Goal: Use online tool/utility: Utilize a website feature to perform a specific function

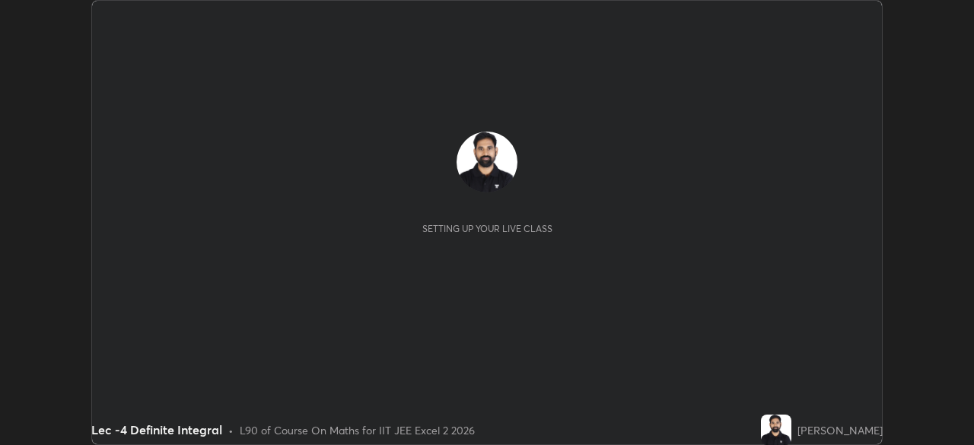
scroll to position [445, 973]
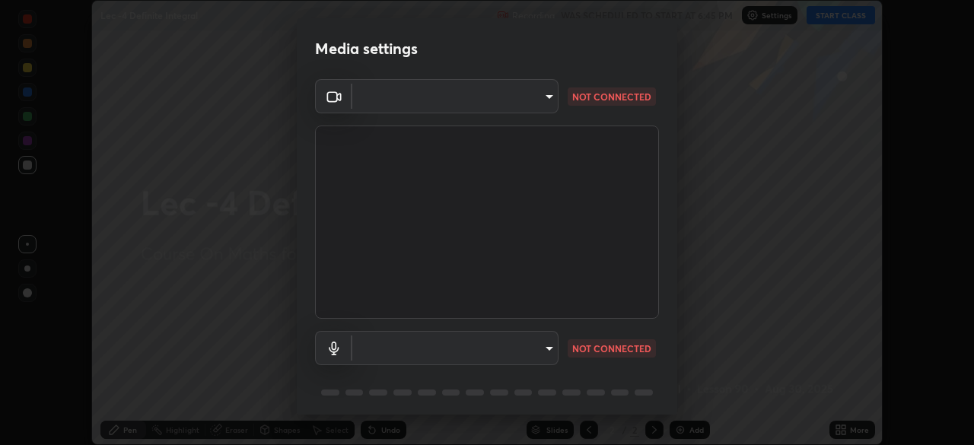
type input "d06bfa8f304afa3967ea8099af1d7ab49983dfb03d10ec62852b72a31e22bf4d"
type input "default"
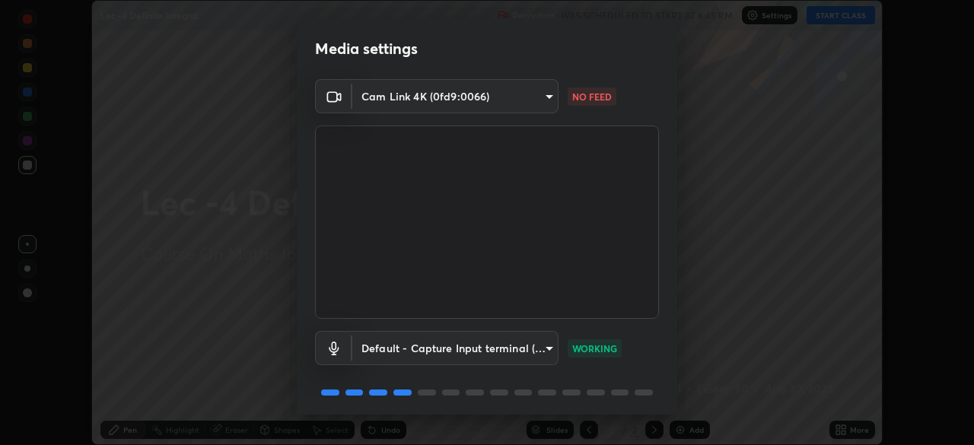
scroll to position [54, 0]
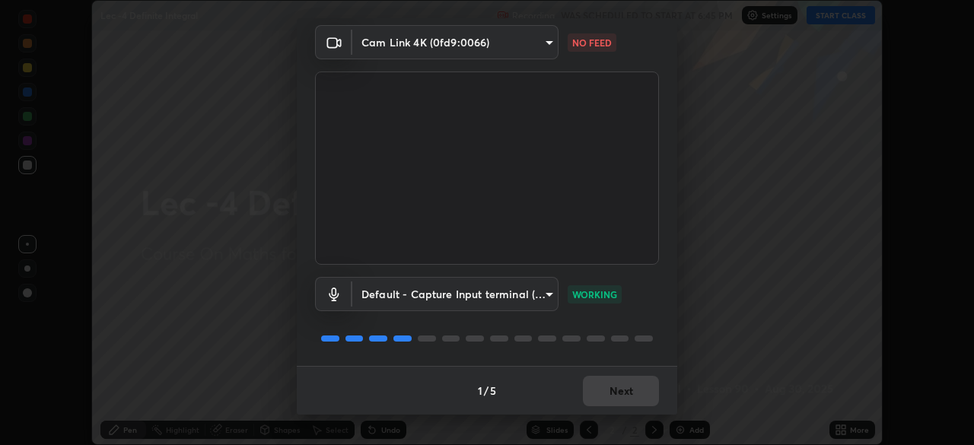
click at [543, 38] on body "Erase all Lec -4 Definite Integral Recording WAS SCHEDULED TO START AT 6:45 PM …" at bounding box center [487, 222] width 974 height 445
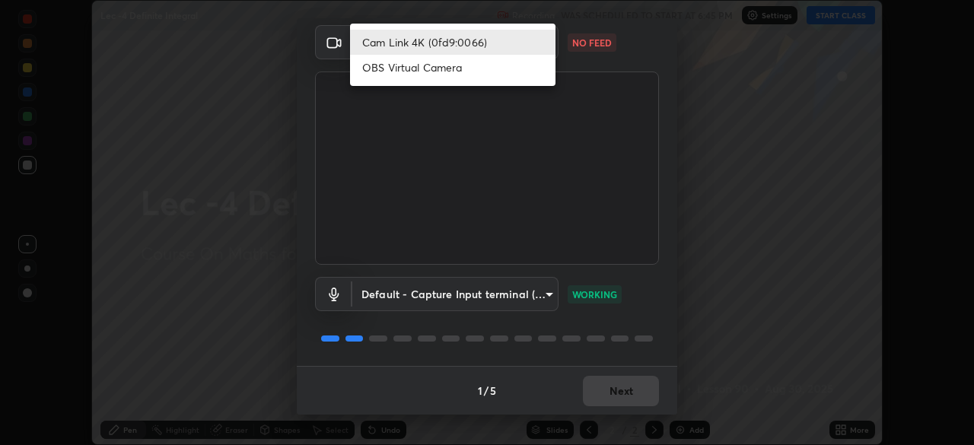
click at [523, 43] on li "Cam Link 4K (0fd9:0066)" at bounding box center [452, 42] width 205 height 25
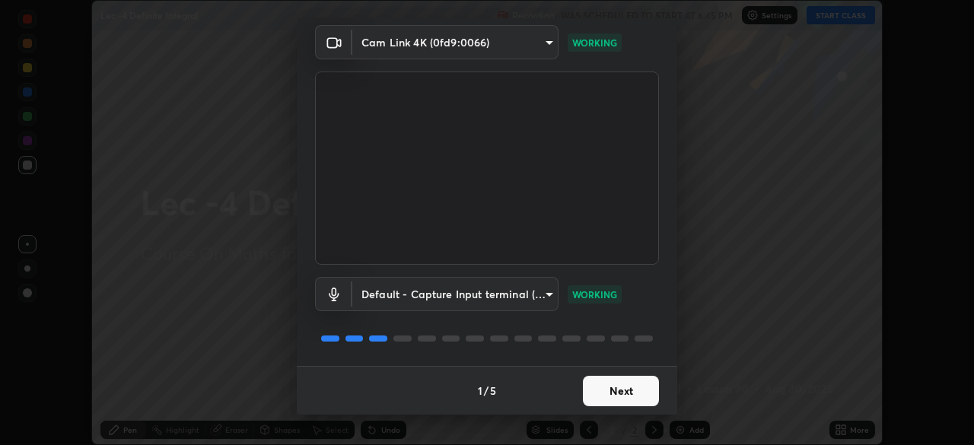
click at [617, 384] on button "Next" at bounding box center [621, 391] width 76 height 30
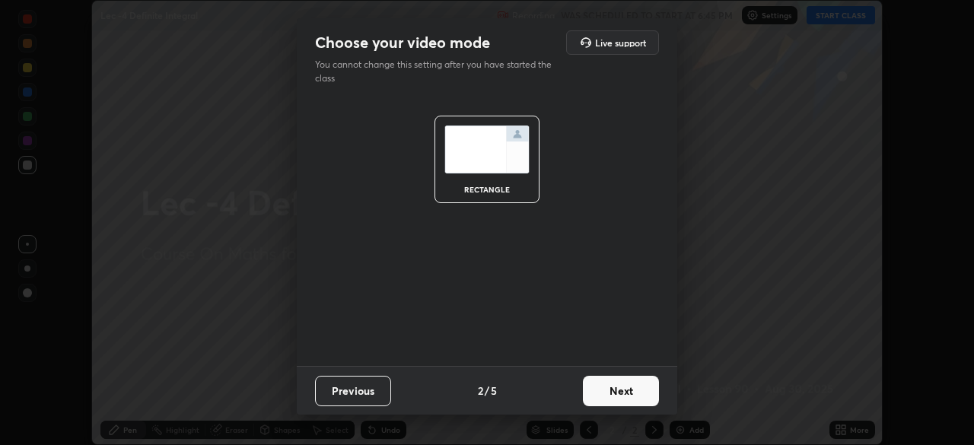
scroll to position [0, 0]
click at [616, 388] on button "Next" at bounding box center [621, 391] width 76 height 30
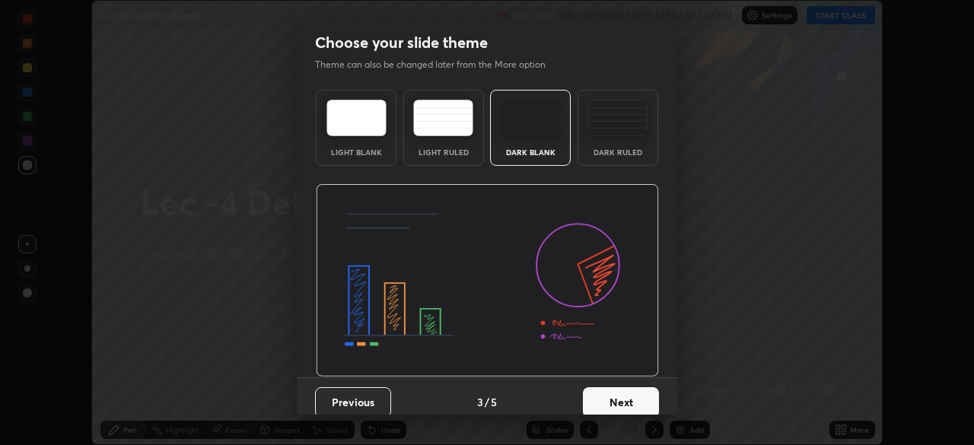
click at [616, 390] on button "Next" at bounding box center [621, 402] width 76 height 30
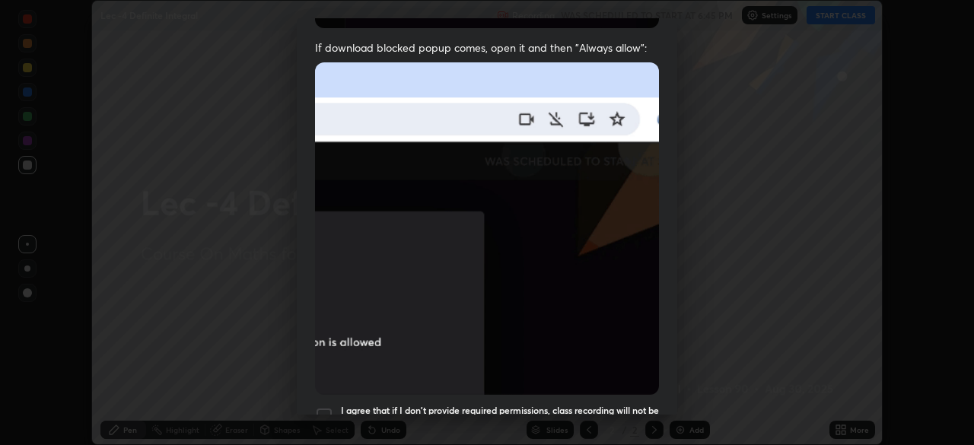
scroll to position [364, 0]
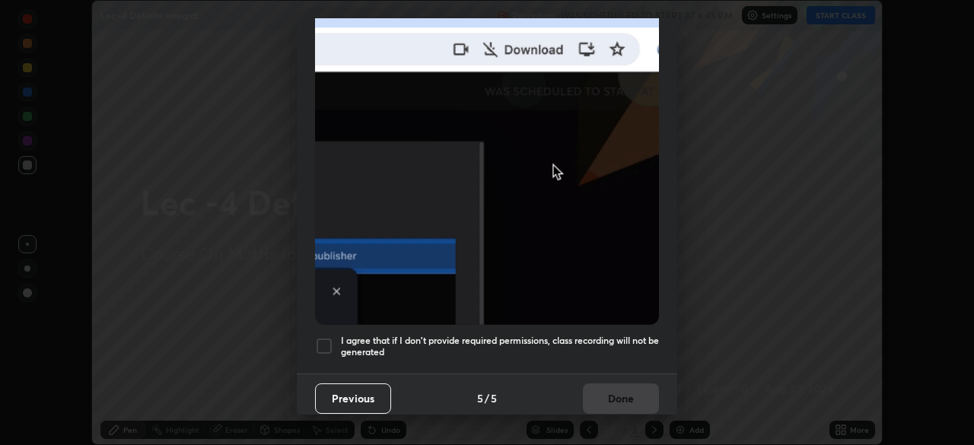
click at [374, 387] on button "Previous" at bounding box center [353, 398] width 76 height 30
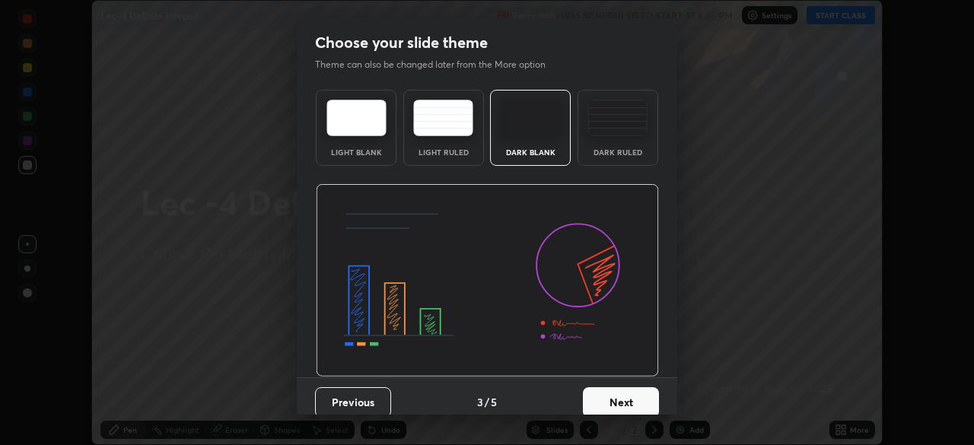
click at [367, 397] on button "Previous" at bounding box center [353, 402] width 76 height 30
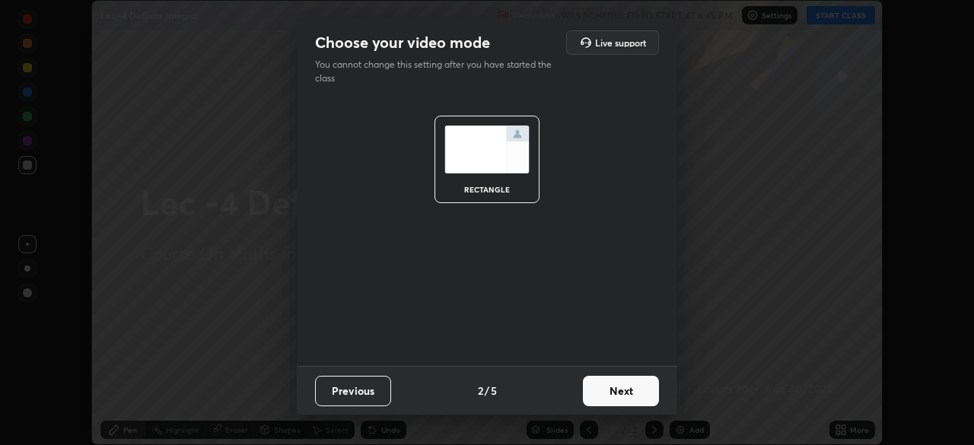
click at [363, 395] on button "Previous" at bounding box center [353, 391] width 76 height 30
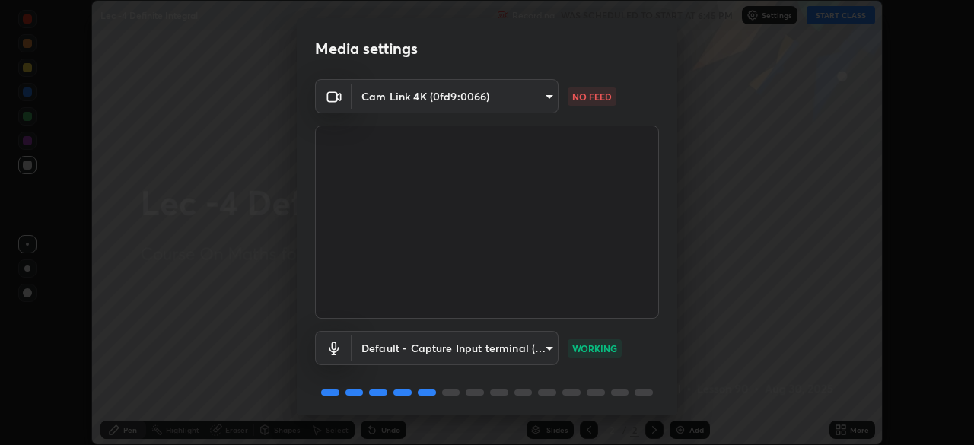
click at [540, 100] on body "Erase all Lec -4 Definite Integral Recording WAS SCHEDULED TO START AT 6:45 PM …" at bounding box center [487, 222] width 974 height 445
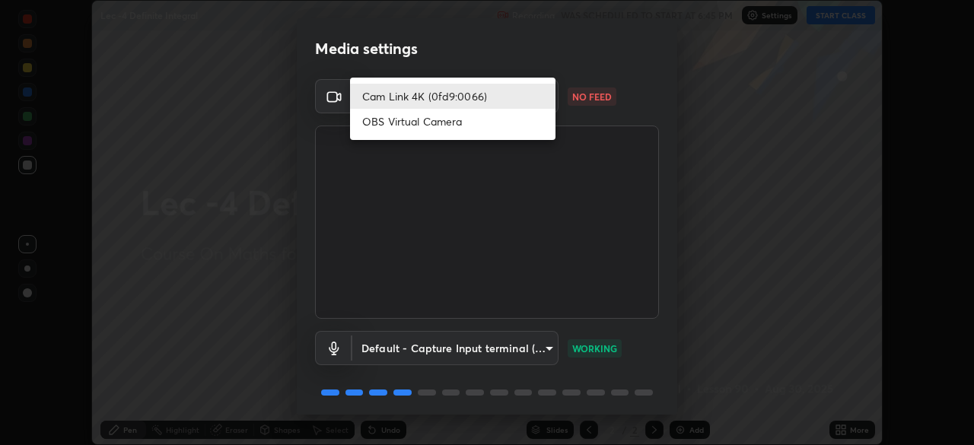
click at [491, 122] on li "OBS Virtual Camera" at bounding box center [452, 121] width 205 height 25
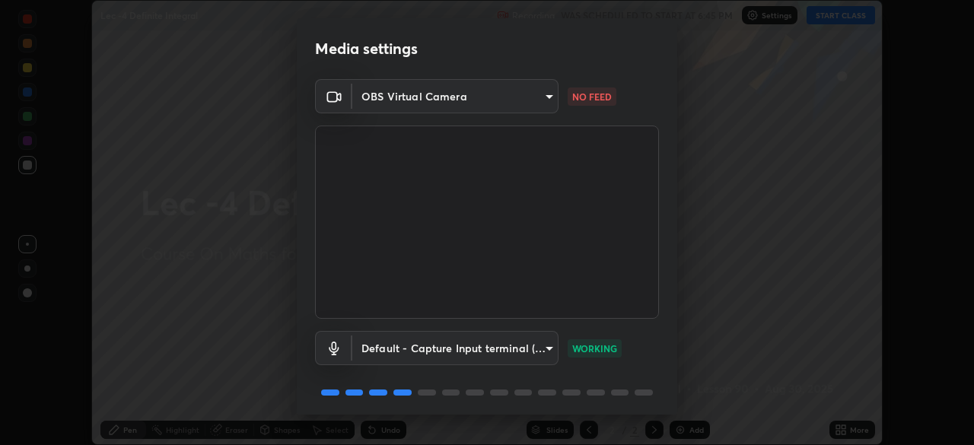
click at [536, 100] on body "Erase all Lec -4 Definite Integral Recording WAS SCHEDULED TO START AT 6:45 PM …" at bounding box center [487, 222] width 974 height 445
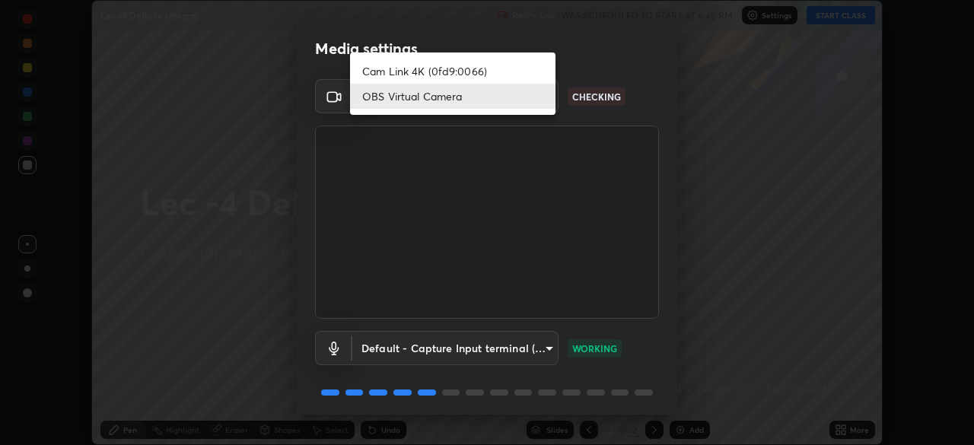
click at [507, 72] on li "Cam Link 4K (0fd9:0066)" at bounding box center [452, 71] width 205 height 25
type input "d06bfa8f304afa3967ea8099af1d7ab49983dfb03d10ec62852b72a31e22bf4d"
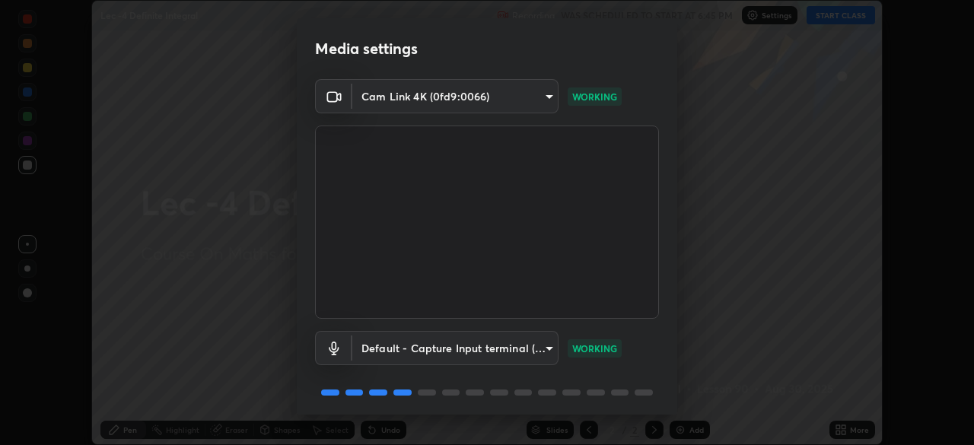
scroll to position [54, 0]
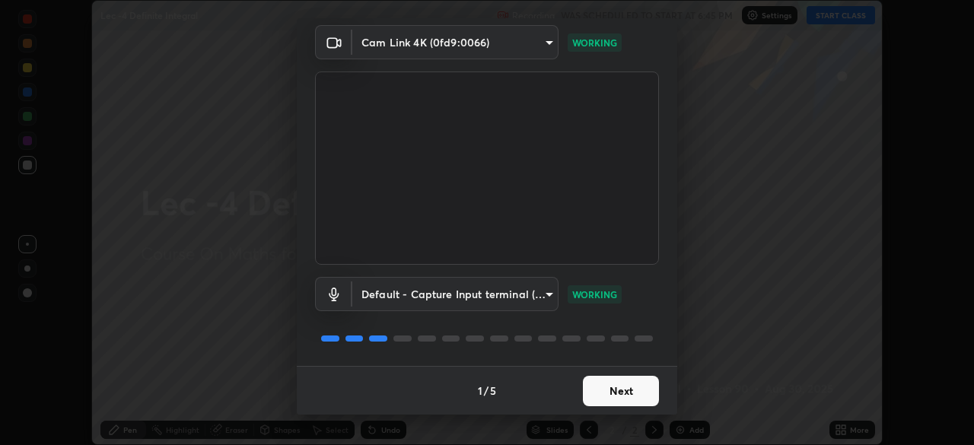
click at [625, 396] on button "Next" at bounding box center [621, 391] width 76 height 30
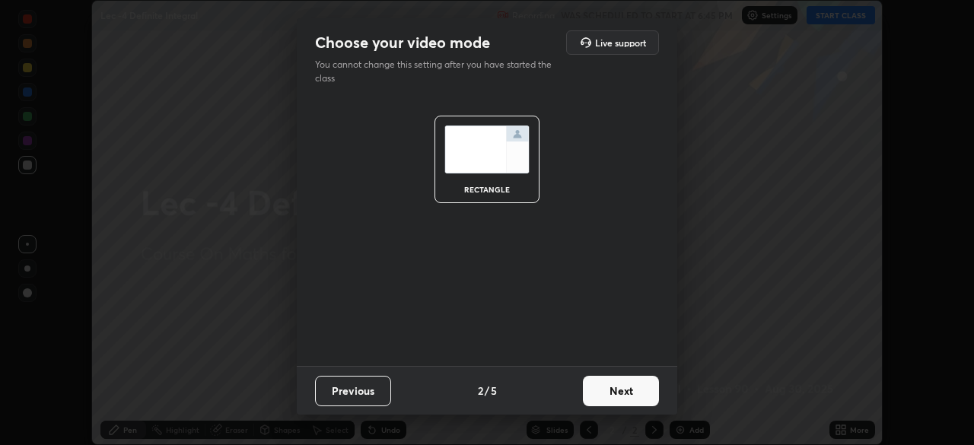
scroll to position [0, 0]
click at [626, 394] on button "Next" at bounding box center [621, 391] width 76 height 30
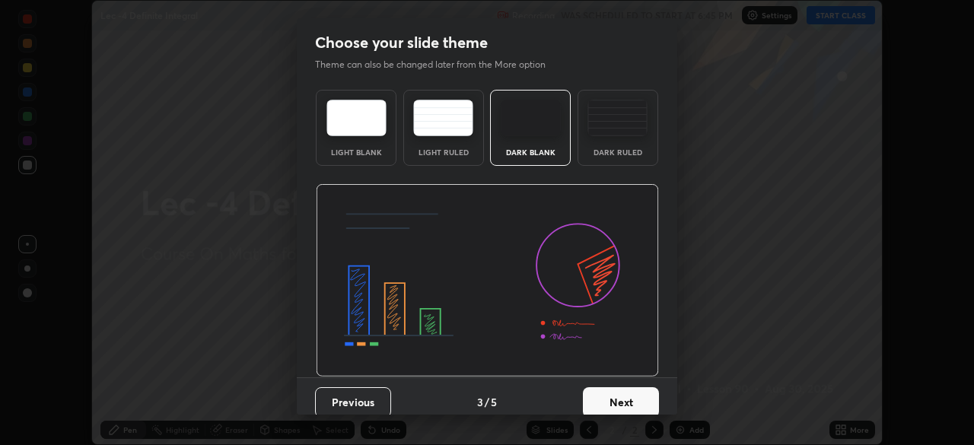
click at [622, 391] on button "Next" at bounding box center [621, 402] width 76 height 30
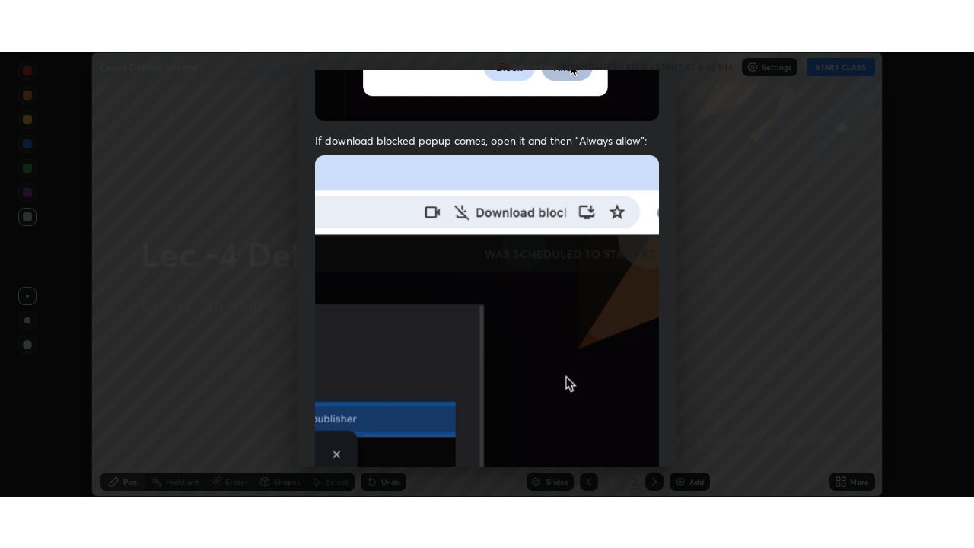
scroll to position [364, 0]
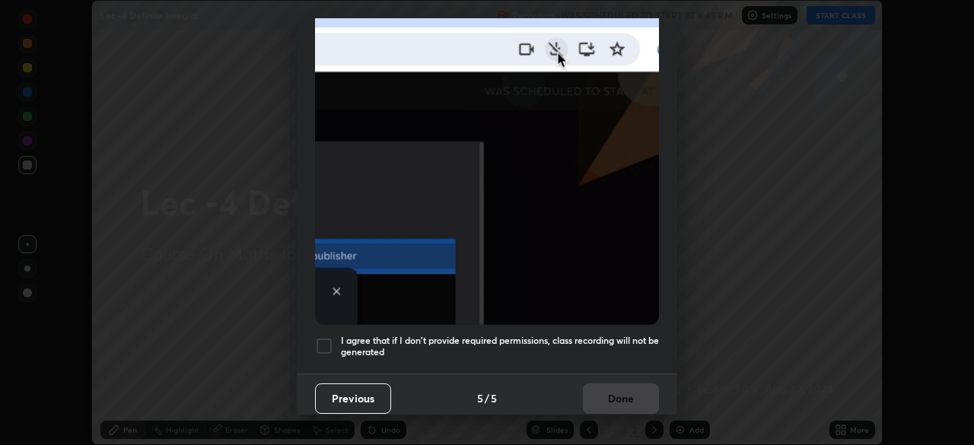
click at [540, 338] on h5 "I agree that if I don't provide required permissions, class recording will not …" at bounding box center [500, 347] width 318 height 24
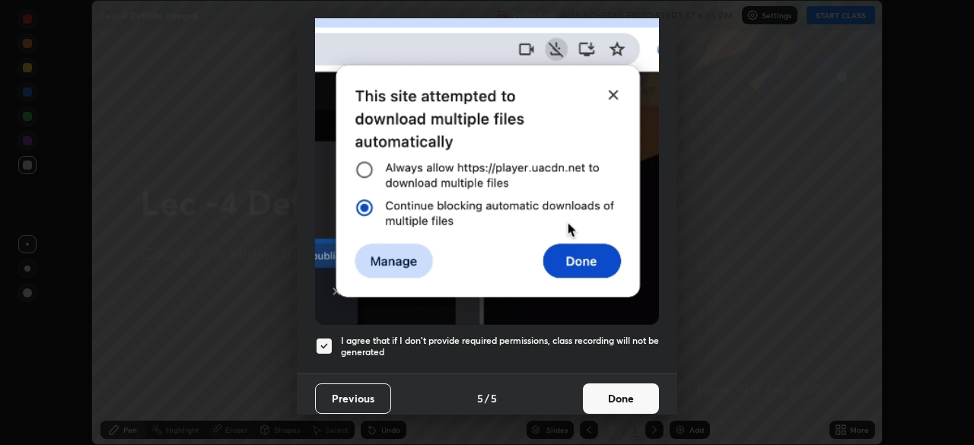
click at [611, 394] on button "Done" at bounding box center [621, 398] width 76 height 30
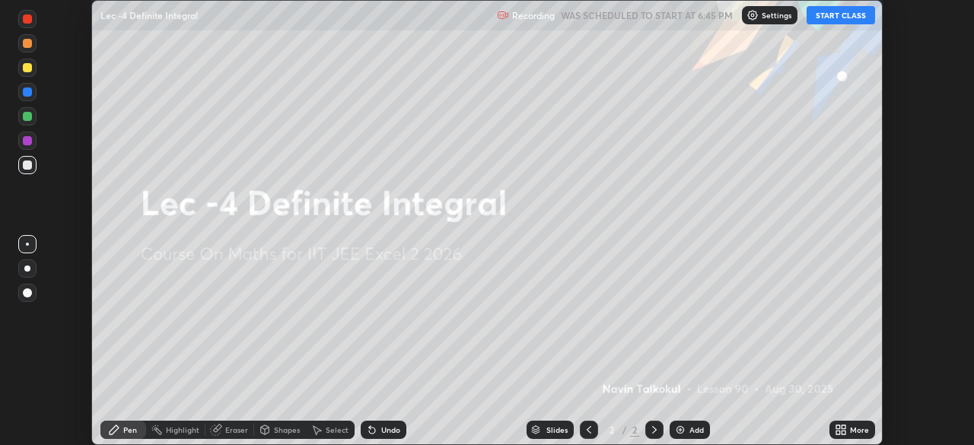
click at [835, 14] on button "START CLASS" at bounding box center [840, 15] width 68 height 18
click at [832, 16] on button "START CLASS" at bounding box center [840, 15] width 68 height 18
click at [835, 14] on button "START CLASS" at bounding box center [840, 15] width 68 height 18
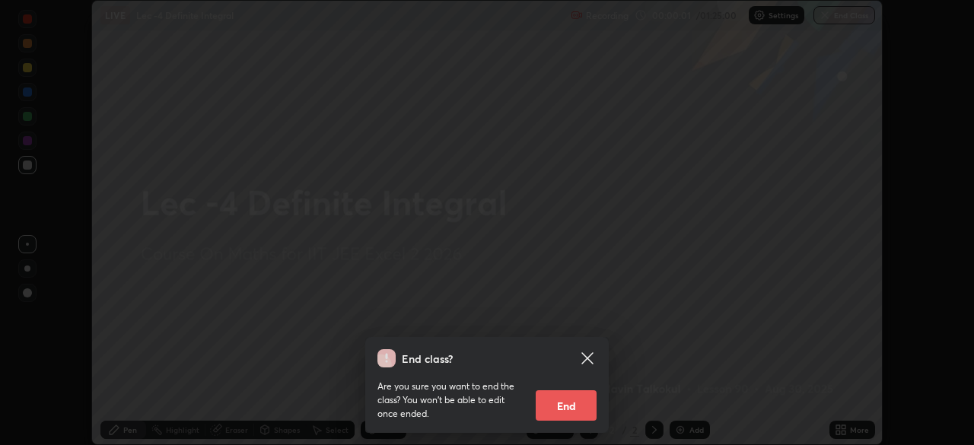
click at [587, 359] on icon at bounding box center [586, 357] width 11 height 11
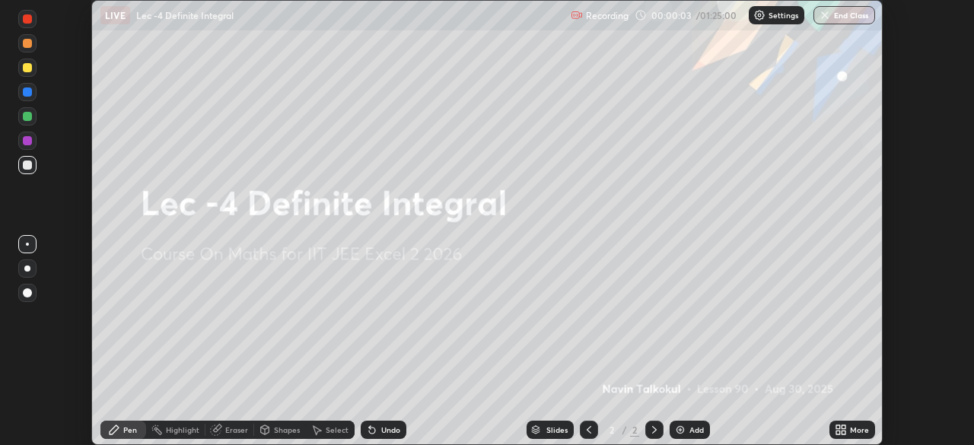
click at [843, 432] on icon at bounding box center [843, 433] width 4 height 4
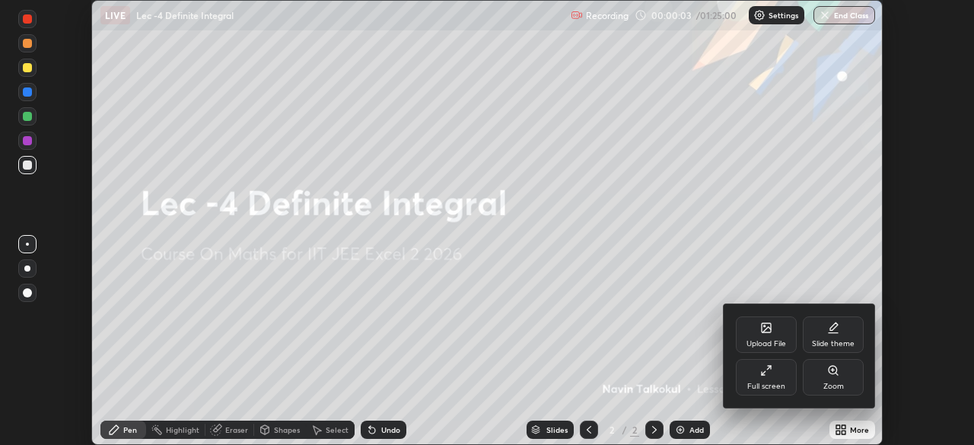
click at [765, 371] on icon at bounding box center [764, 373] width 4 height 4
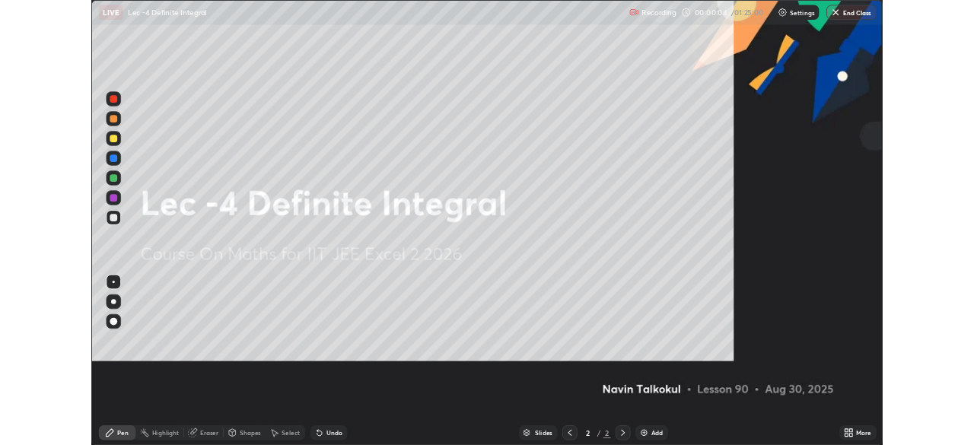
scroll to position [548, 974]
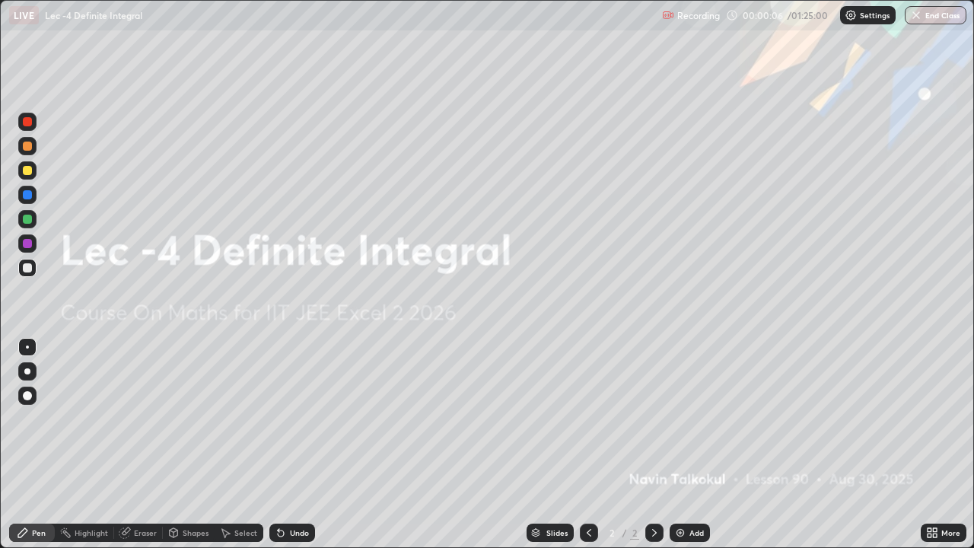
click at [938, 444] on div "More" at bounding box center [944, 532] width 46 height 18
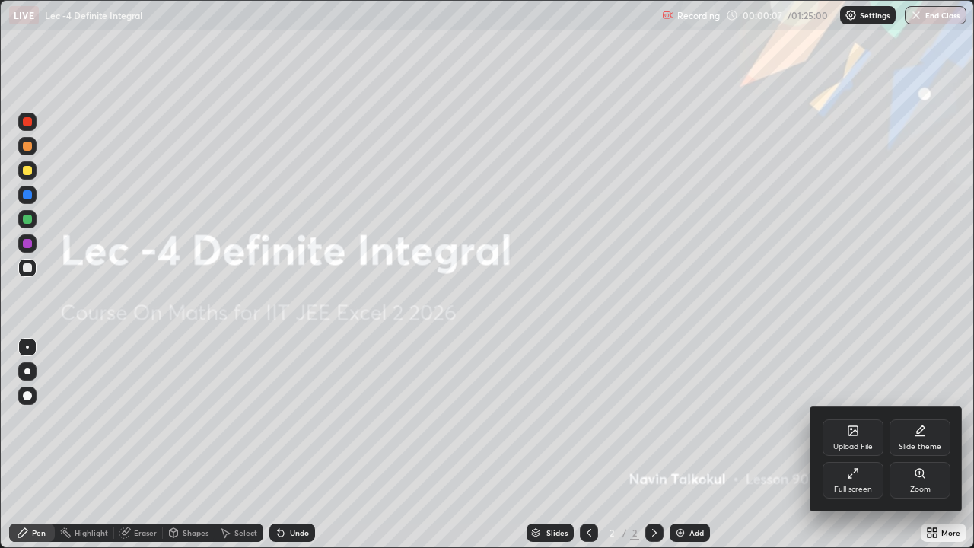
click at [858, 444] on icon at bounding box center [853, 473] width 12 height 12
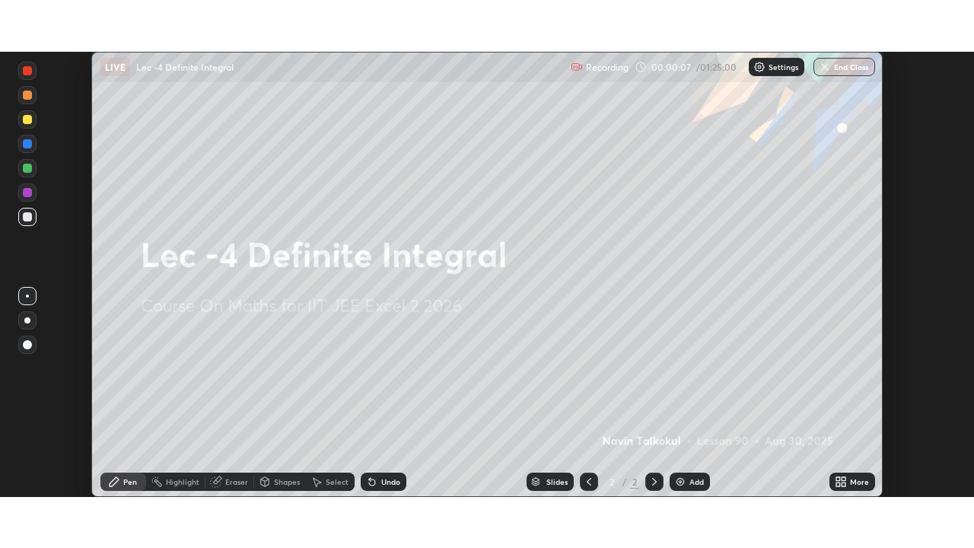
scroll to position [75632, 75104]
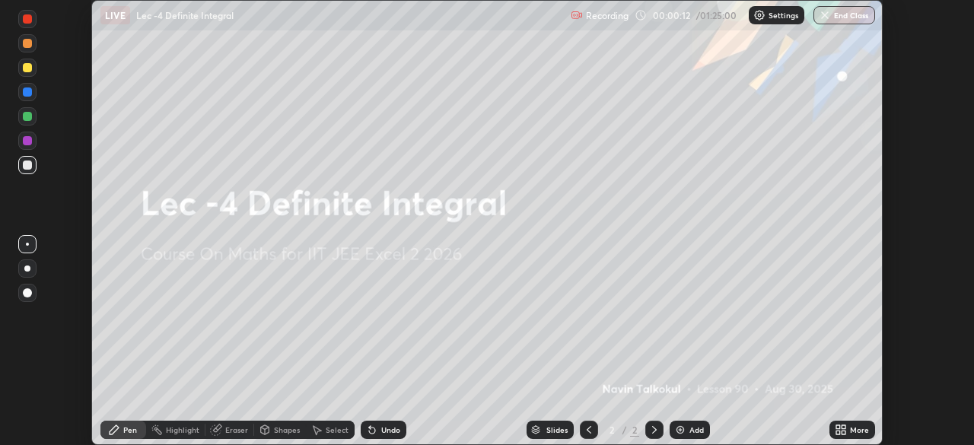
click at [849, 429] on div "More" at bounding box center [852, 430] width 46 height 18
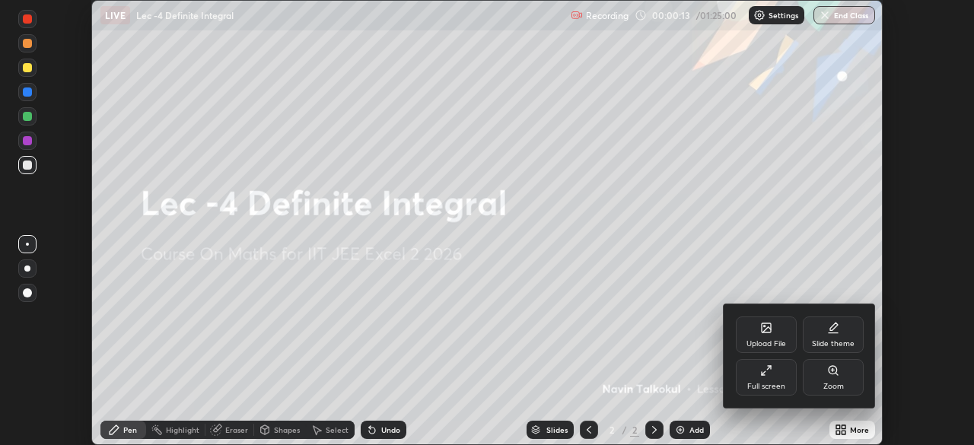
click at [774, 374] on div "Full screen" at bounding box center [766, 377] width 61 height 37
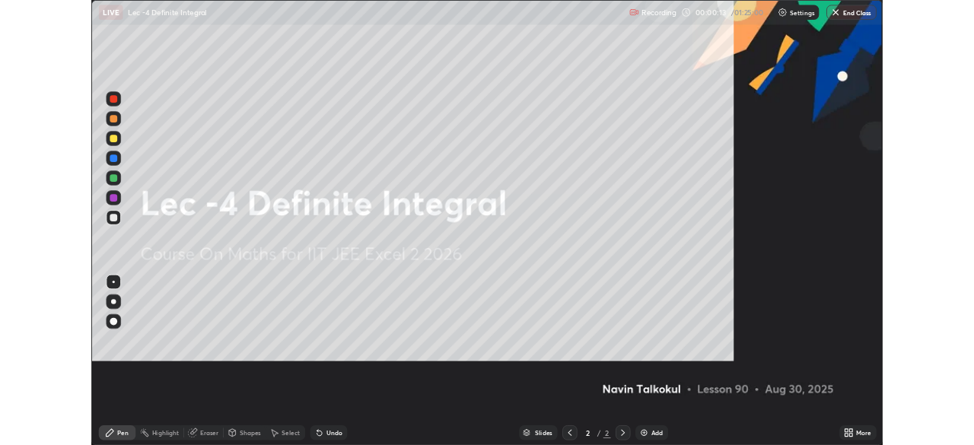
scroll to position [548, 974]
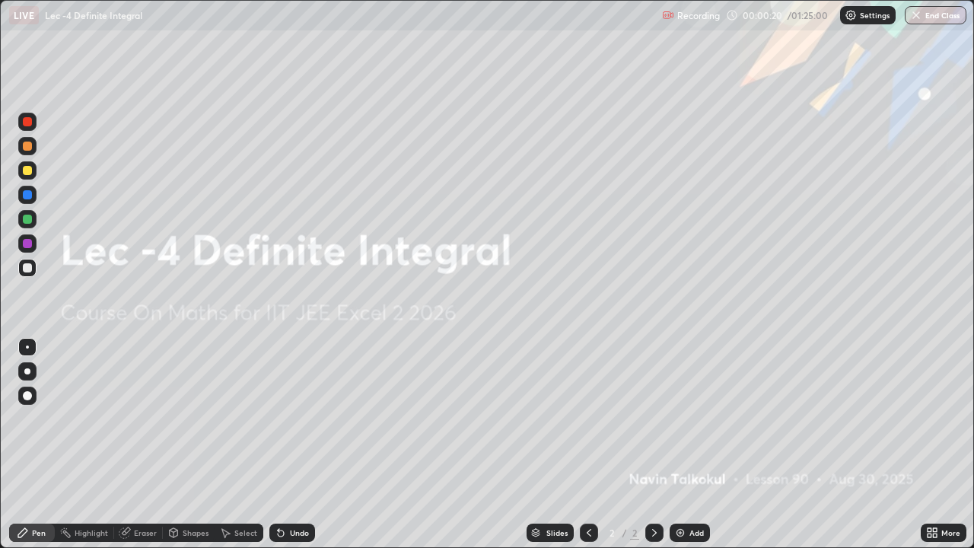
click at [934, 444] on icon at bounding box center [935, 530] width 4 height 4
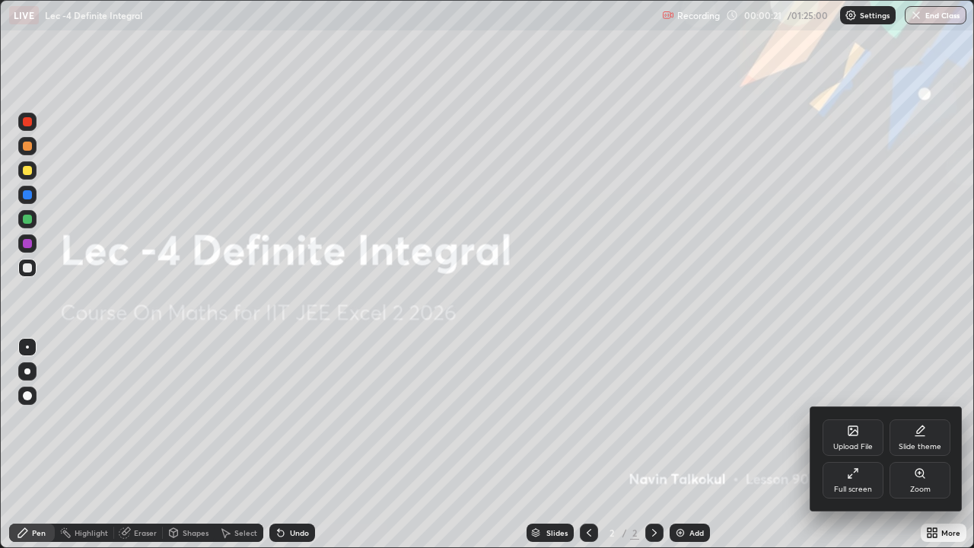
click at [858, 444] on icon at bounding box center [853, 473] width 12 height 12
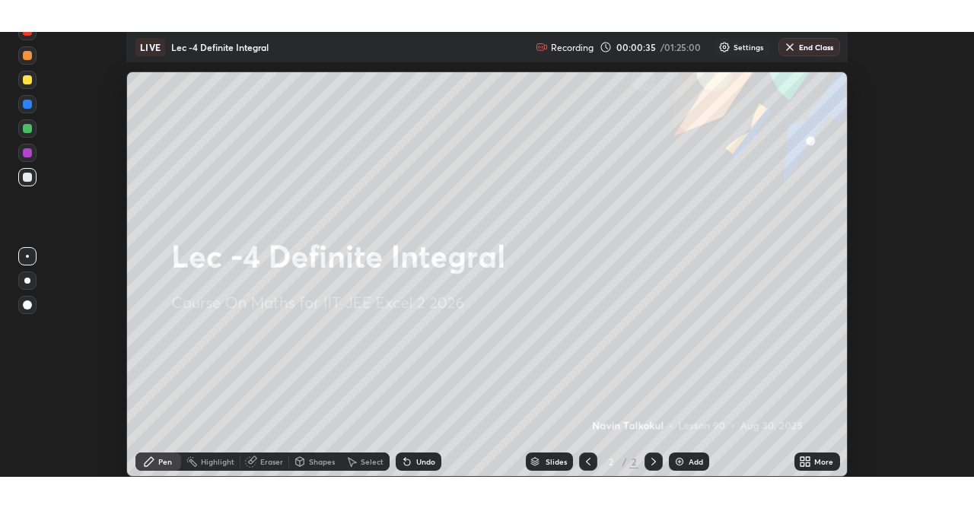
scroll to position [75672, 75104]
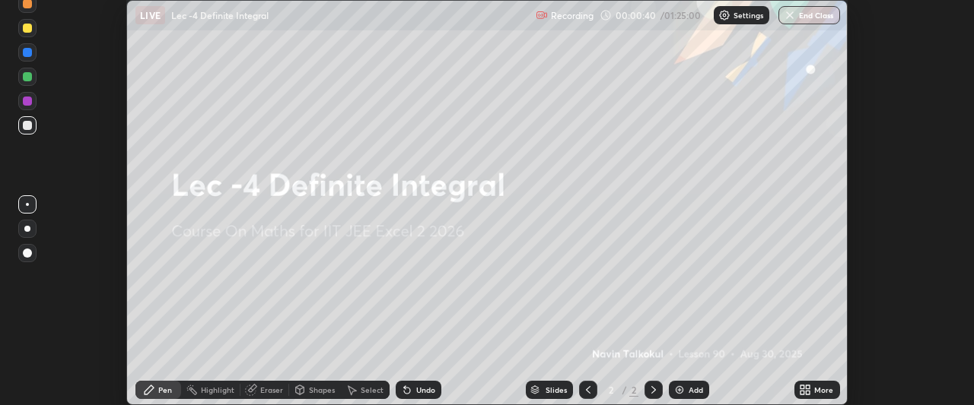
click at [816, 392] on div "More" at bounding box center [823, 390] width 19 height 8
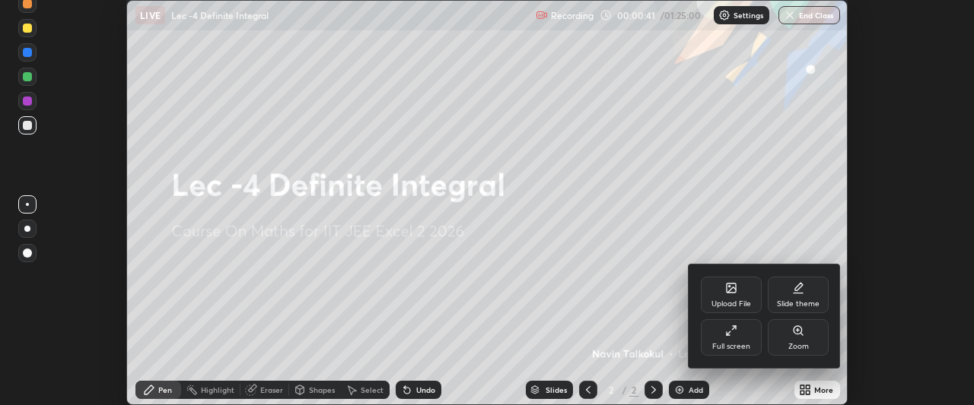
click at [743, 332] on div "Full screen" at bounding box center [731, 338] width 61 height 37
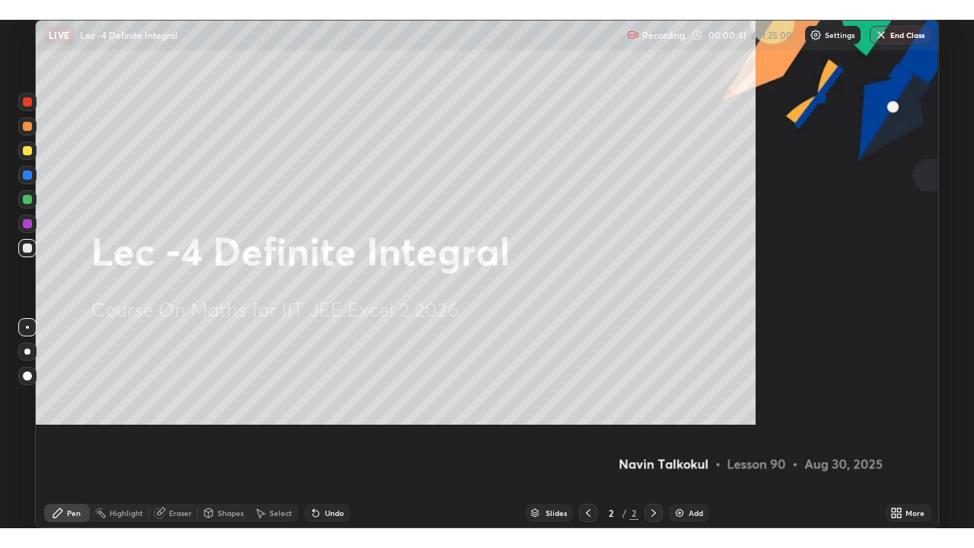
scroll to position [508, 974]
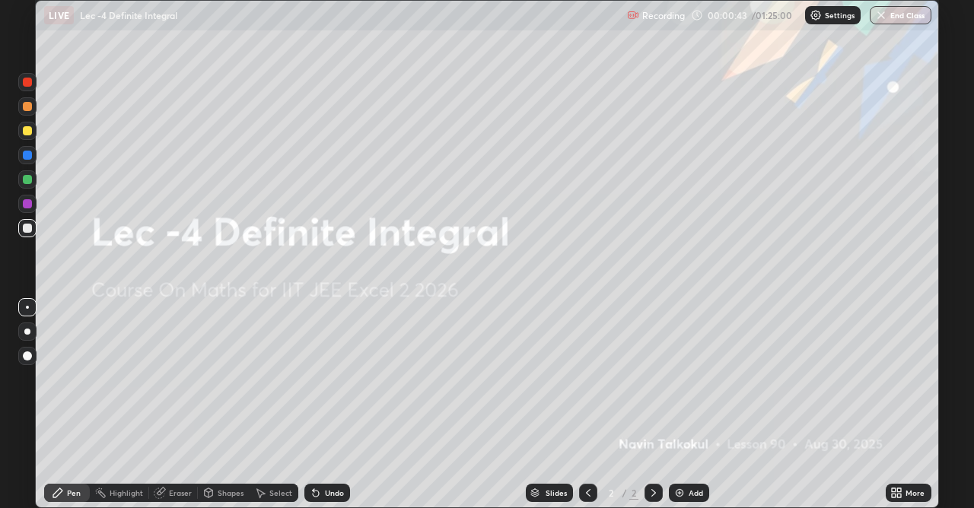
click at [692, 444] on div "Add" at bounding box center [696, 493] width 14 height 8
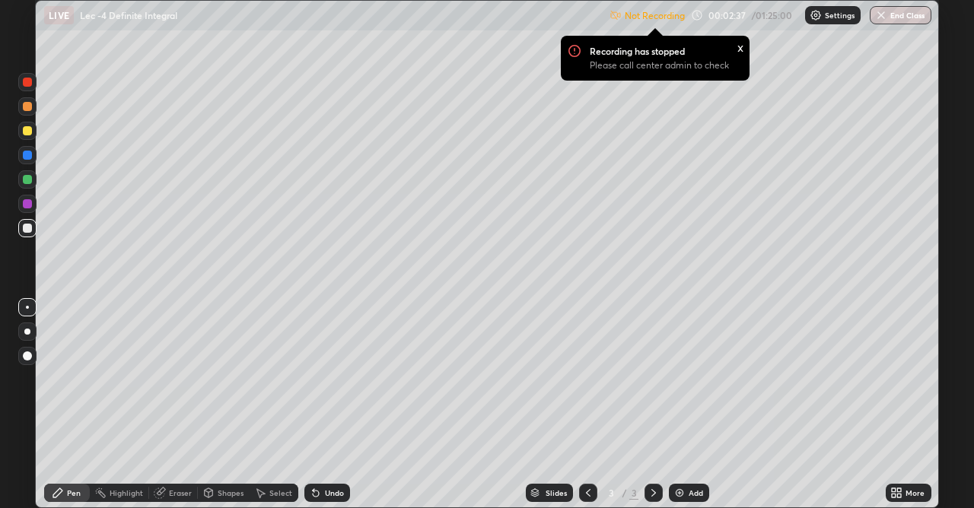
click at [631, 19] on p "Not Recording" at bounding box center [655, 15] width 60 height 11
click at [613, 16] on img at bounding box center [615, 15] width 12 height 12
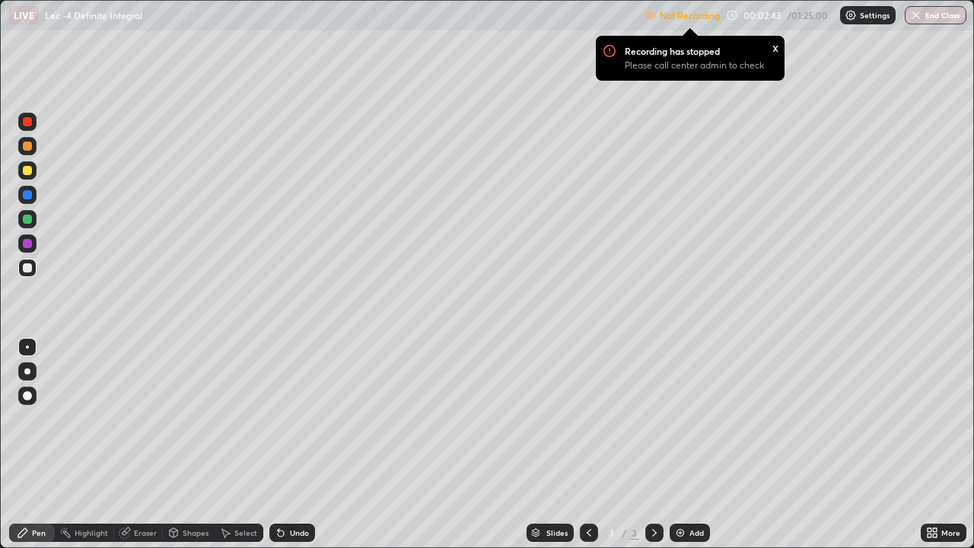
scroll to position [548, 974]
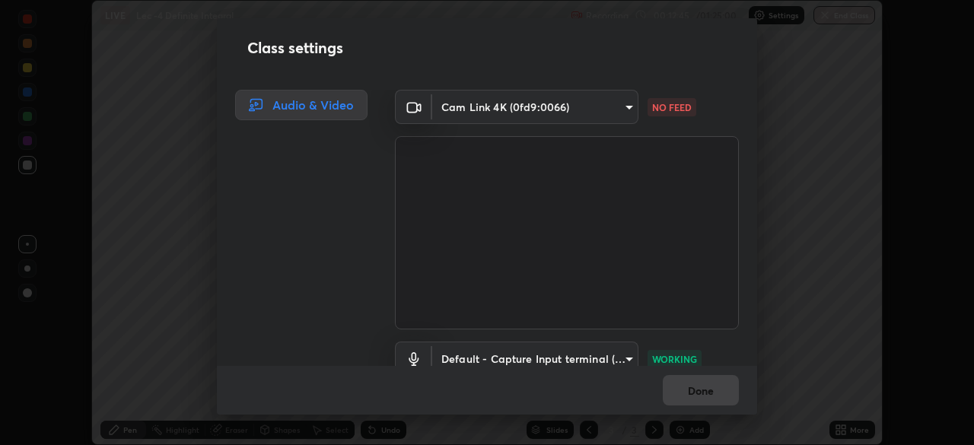
click at [612, 107] on body "Erase all LIVE Lec -4 Definite Integral Recording 00:12:45 / 01:25:00 Settings …" at bounding box center [487, 222] width 974 height 445
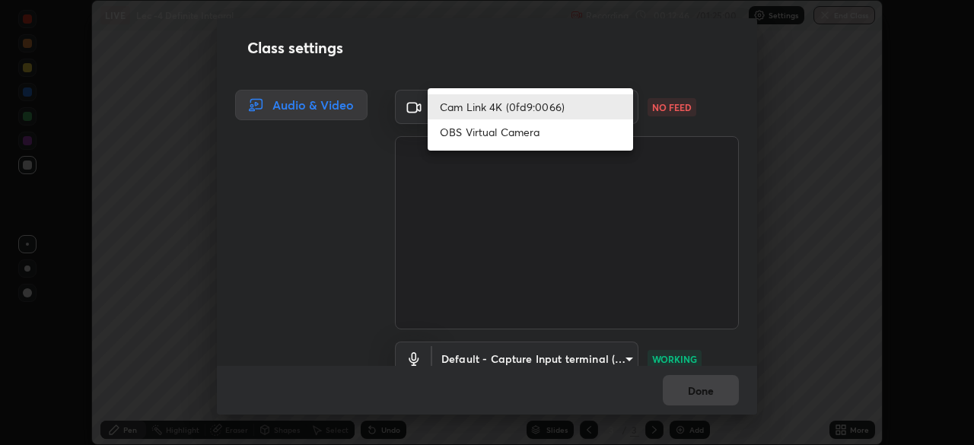
click at [571, 132] on li "OBS Virtual Camera" at bounding box center [530, 131] width 205 height 25
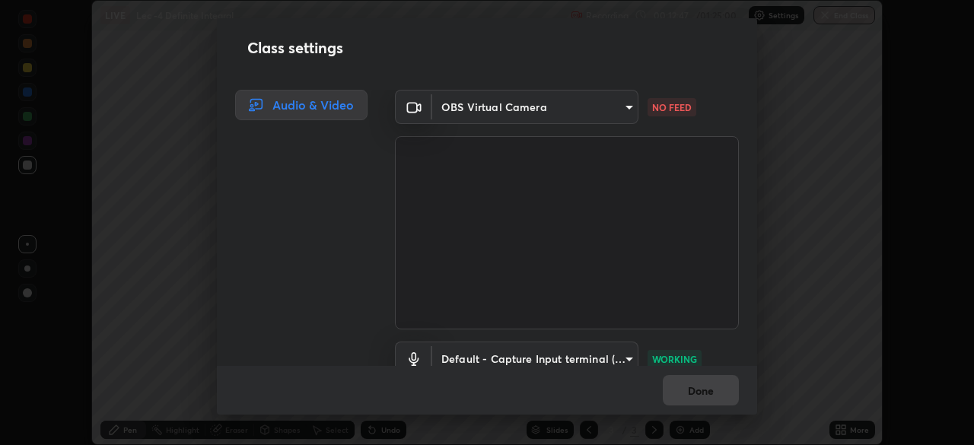
click at [605, 107] on body "Erase all LIVE Lec -4 Definite Integral Recording 00:12:47 / 01:25:00 Settings …" at bounding box center [487, 222] width 974 height 445
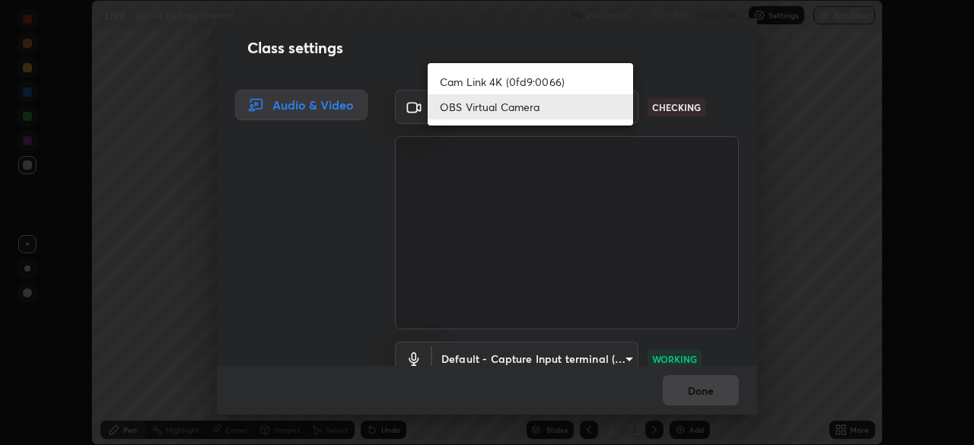
click at [568, 84] on li "Cam Link 4K (0fd9:0066)" at bounding box center [530, 81] width 205 height 25
type input "d06bfa8f304afa3967ea8099af1d7ab49983dfb03d10ec62852b72a31e22bf4d"
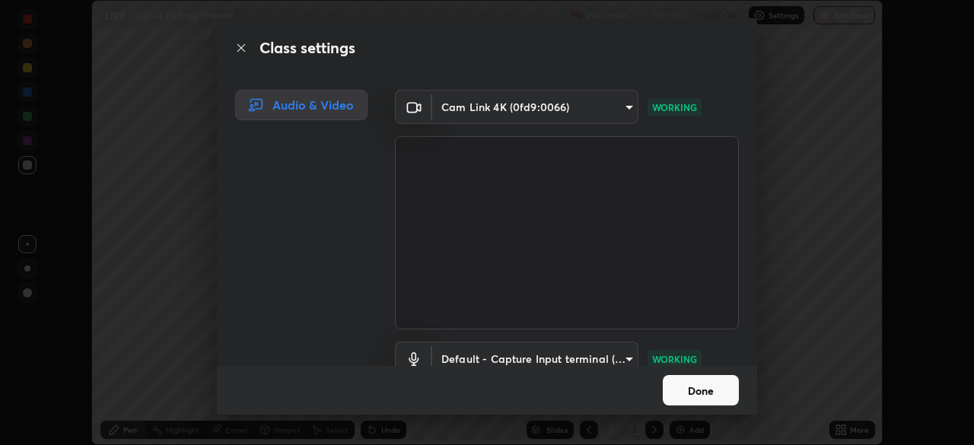
click at [693, 393] on button "Done" at bounding box center [701, 390] width 76 height 30
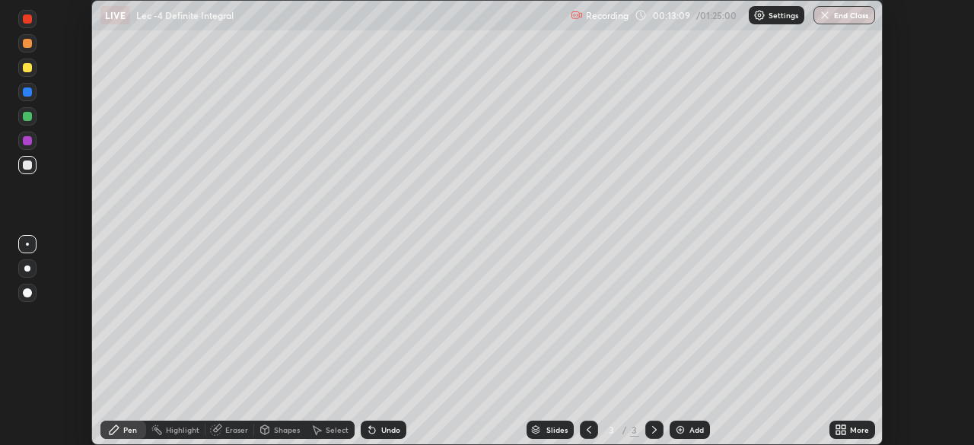
click at [857, 424] on div "More" at bounding box center [852, 430] width 46 height 18
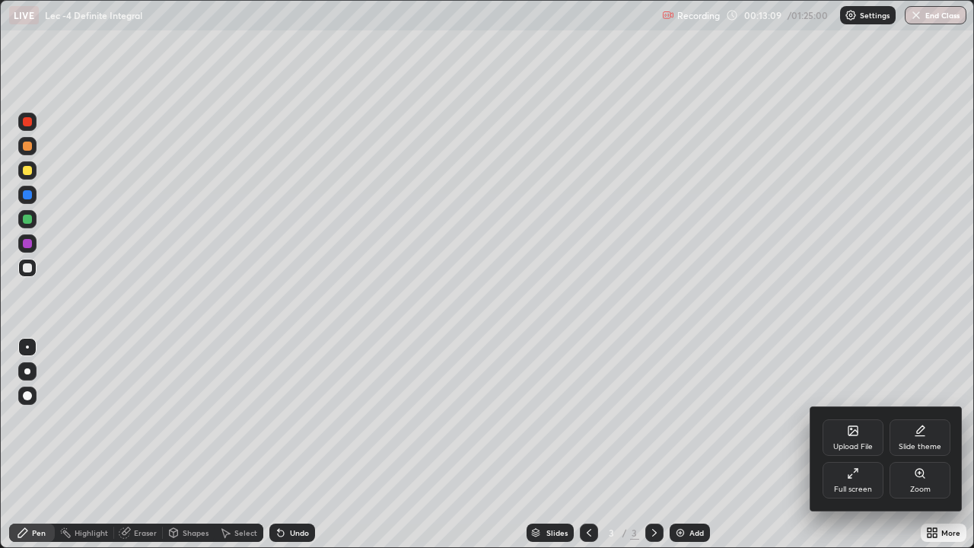
scroll to position [548, 974]
click at [845, 370] on div at bounding box center [487, 274] width 974 height 548
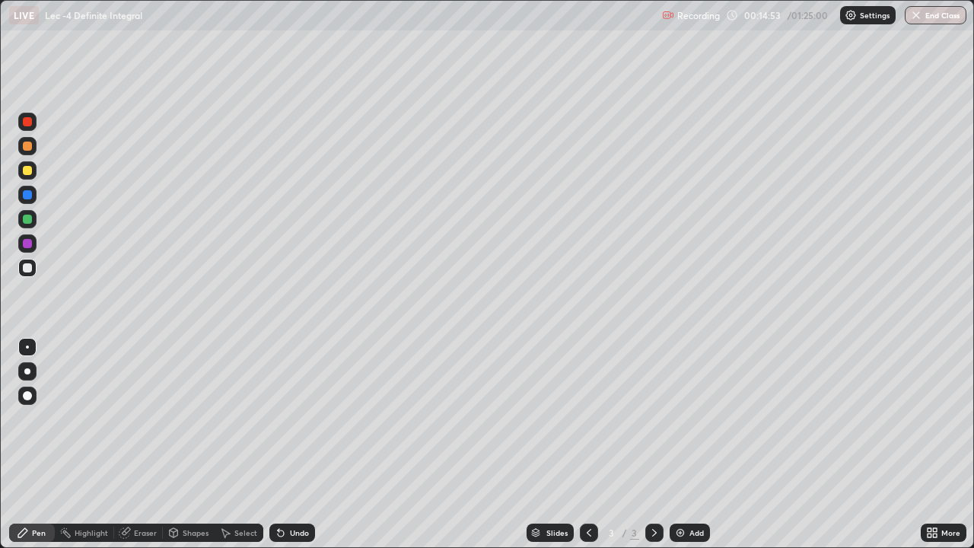
click at [295, 444] on div "Undo" at bounding box center [299, 533] width 19 height 8
click at [693, 444] on div "Add" at bounding box center [696, 533] width 14 height 8
click at [301, 444] on div "Undo" at bounding box center [299, 533] width 19 height 8
click at [297, 444] on div "Undo" at bounding box center [299, 533] width 19 height 8
click at [587, 444] on icon at bounding box center [589, 532] width 12 height 12
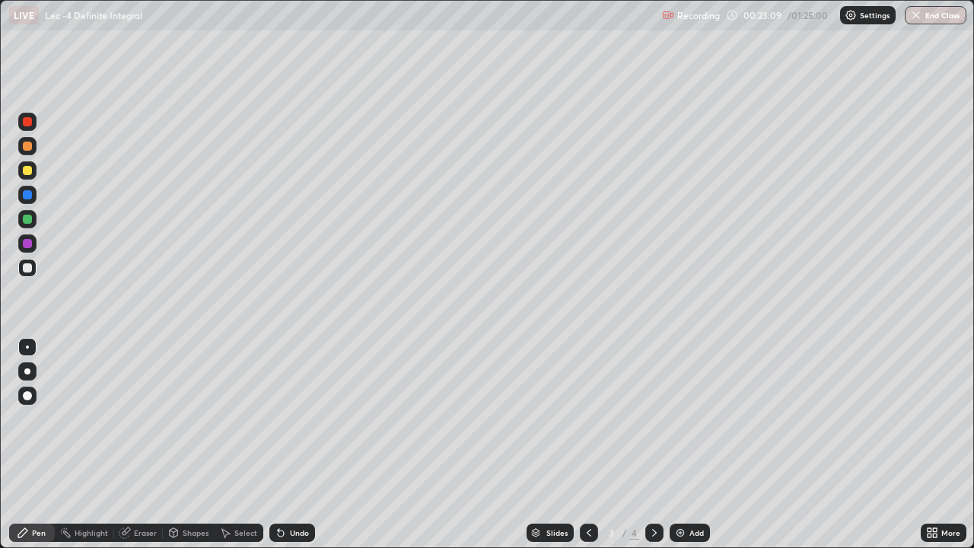
click at [653, 444] on icon at bounding box center [654, 532] width 12 height 12
click at [681, 444] on img at bounding box center [680, 532] width 12 height 12
click at [292, 444] on div "Undo" at bounding box center [299, 533] width 19 height 8
click at [297, 444] on div "Undo" at bounding box center [299, 533] width 19 height 8
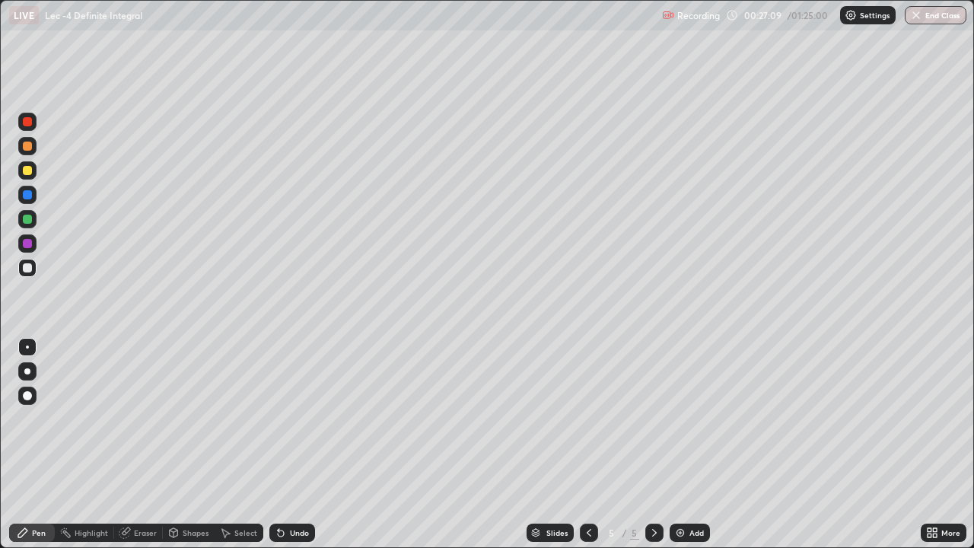
click at [296, 444] on div "Undo" at bounding box center [299, 533] width 19 height 8
click at [293, 444] on div "Undo" at bounding box center [299, 533] width 19 height 8
click at [294, 444] on div "Undo" at bounding box center [299, 533] width 19 height 8
click at [299, 444] on div "Undo" at bounding box center [299, 533] width 19 height 8
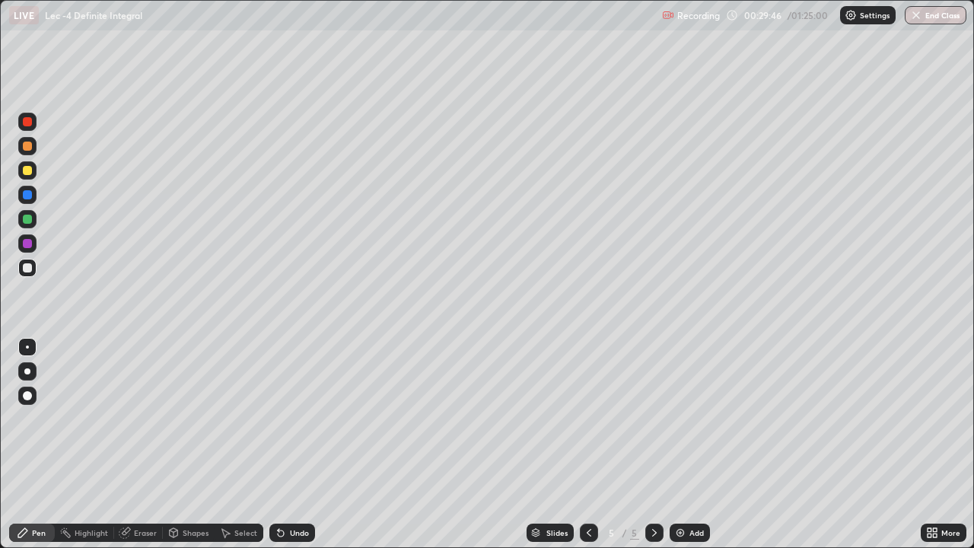
click at [205, 444] on div "Shapes" at bounding box center [196, 533] width 26 height 8
click at [139, 444] on div "Eraser" at bounding box center [145, 533] width 23 height 8
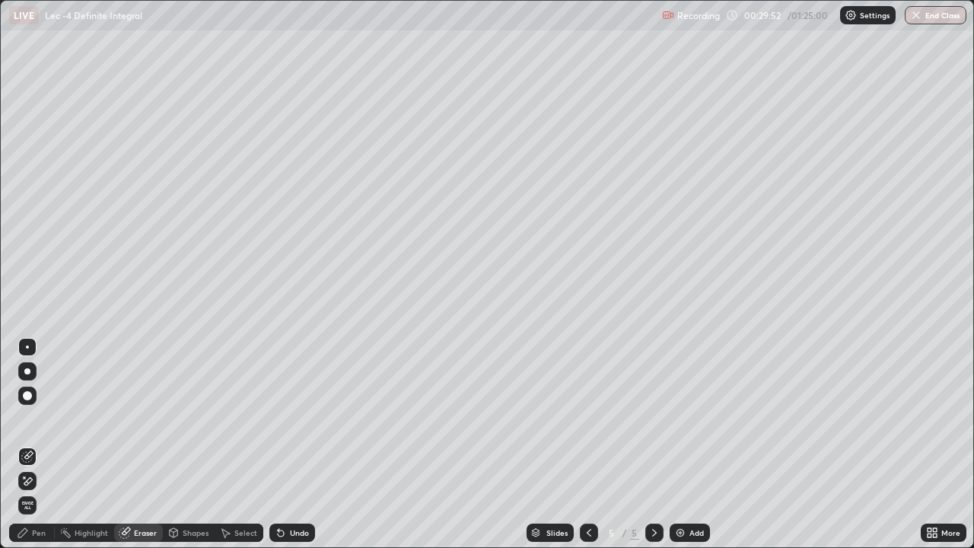
click at [41, 444] on div "Pen" at bounding box center [39, 533] width 14 height 8
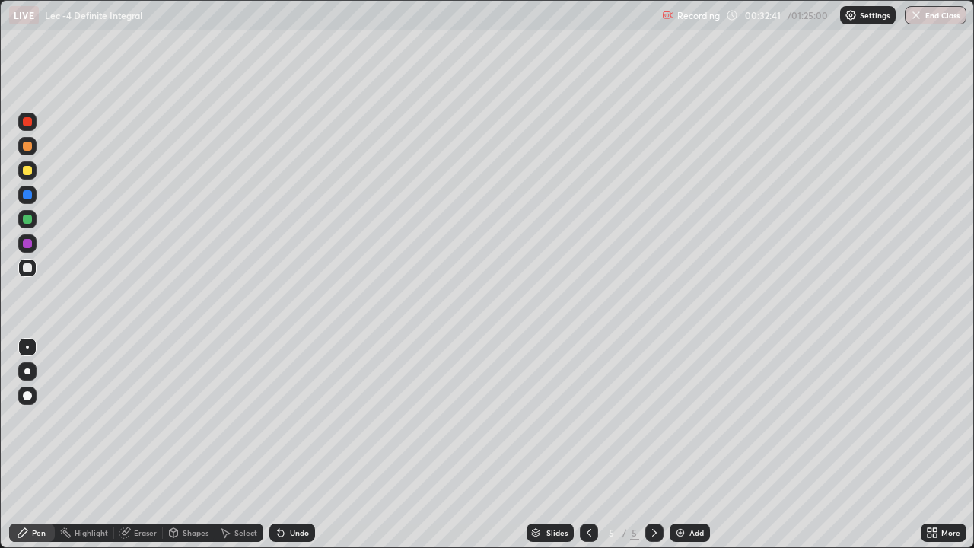
click at [685, 444] on div "Add" at bounding box center [689, 532] width 40 height 18
click at [589, 444] on icon at bounding box center [589, 532] width 12 height 12
click at [652, 444] on icon at bounding box center [654, 532] width 12 height 12
click at [295, 444] on div "Undo" at bounding box center [299, 533] width 19 height 8
click at [587, 444] on icon at bounding box center [589, 532] width 12 height 12
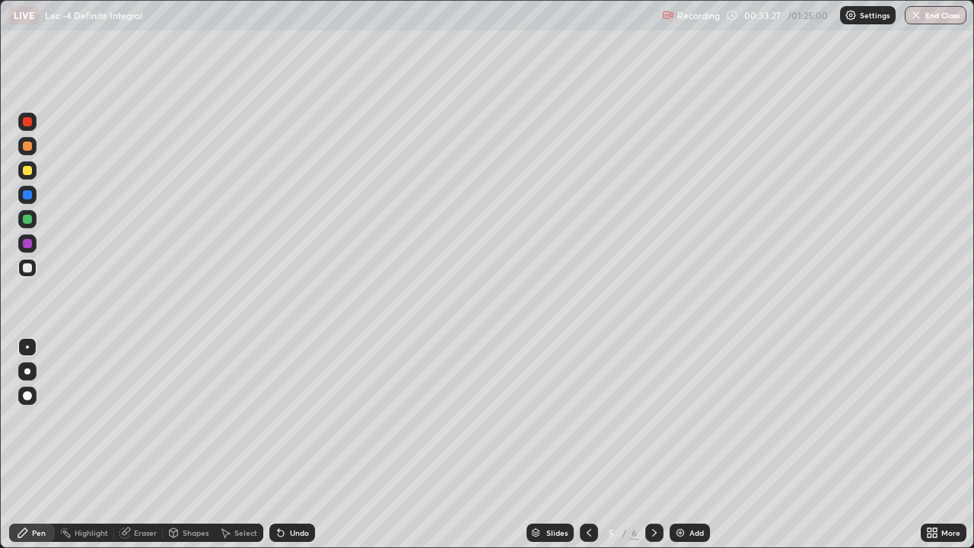
click at [650, 444] on icon at bounding box center [654, 532] width 12 height 12
click at [584, 444] on icon at bounding box center [589, 532] width 12 height 12
click at [654, 444] on icon at bounding box center [654, 532] width 12 height 12
click at [301, 444] on div "Undo" at bounding box center [292, 532] width 46 height 18
click at [299, 444] on div "Undo" at bounding box center [292, 532] width 46 height 18
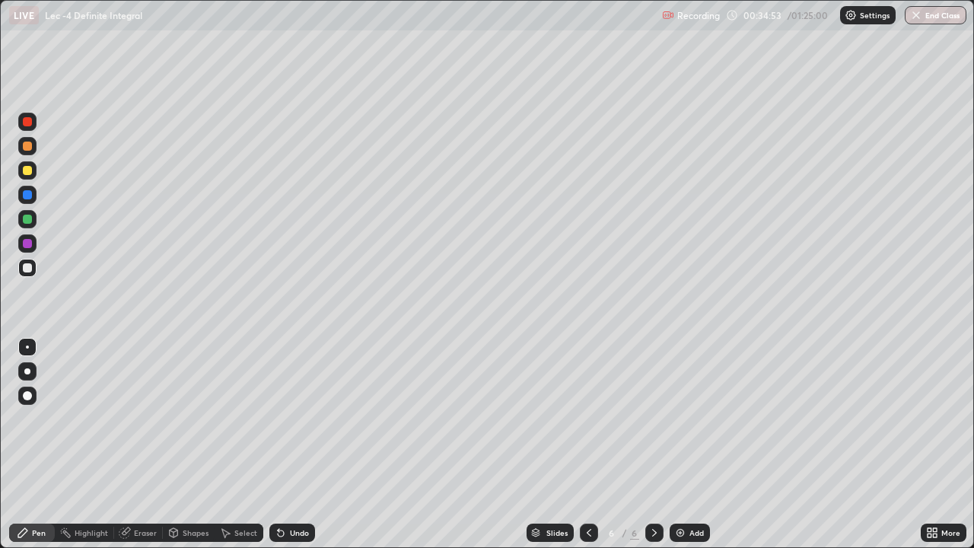
click at [301, 444] on div "Undo" at bounding box center [292, 532] width 46 height 18
click at [304, 444] on div "Undo" at bounding box center [292, 532] width 46 height 18
click at [304, 444] on div "Undo" at bounding box center [299, 533] width 19 height 8
click at [588, 444] on icon at bounding box center [589, 532] width 12 height 12
click at [653, 444] on icon at bounding box center [654, 532] width 12 height 12
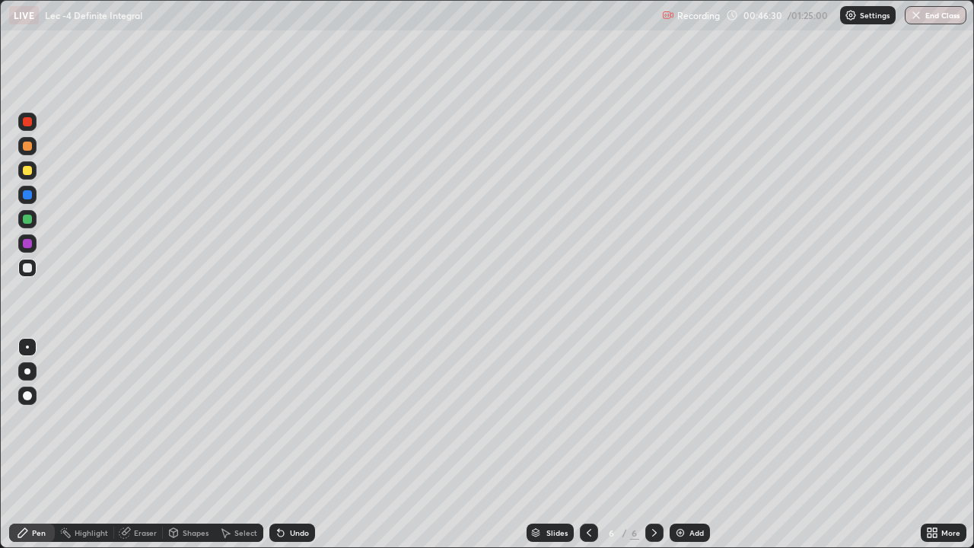
click at [680, 444] on img at bounding box center [680, 532] width 12 height 12
click at [587, 444] on icon at bounding box center [589, 533] width 5 height 8
click at [654, 444] on icon at bounding box center [654, 532] width 12 height 12
click at [142, 444] on div "Eraser" at bounding box center [145, 533] width 23 height 8
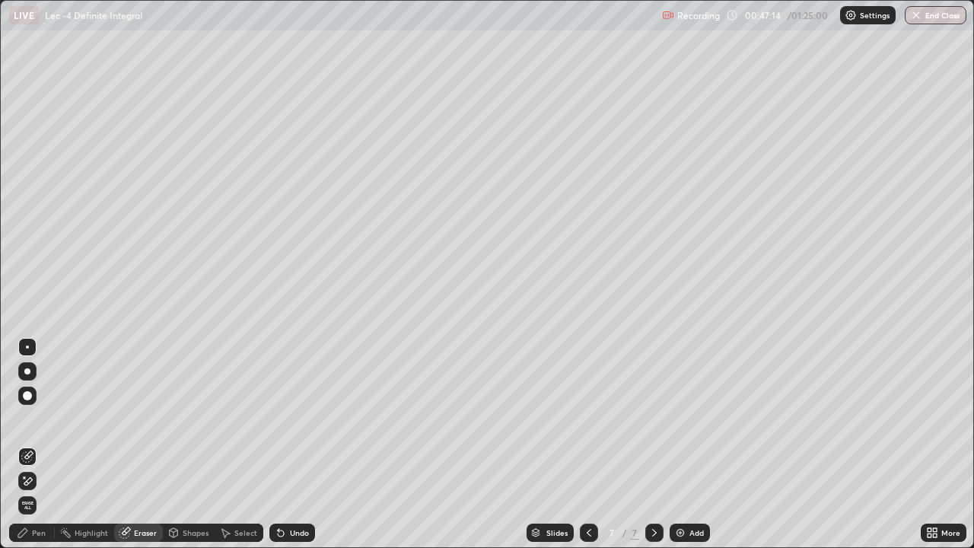
click at [49, 444] on div "Pen" at bounding box center [32, 532] width 46 height 18
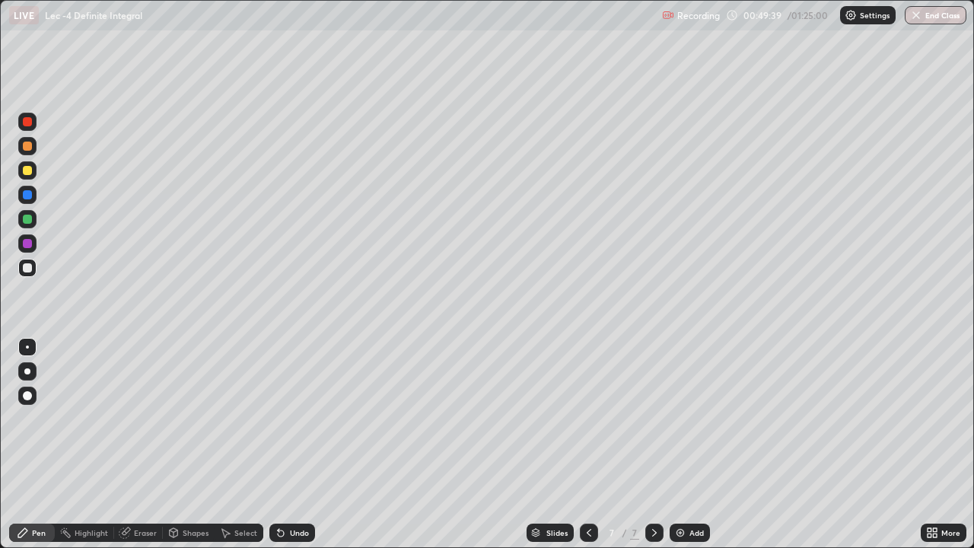
click at [680, 444] on img at bounding box center [680, 532] width 12 height 12
click at [297, 444] on div "Undo" at bounding box center [299, 533] width 19 height 8
click at [296, 444] on div "Undo" at bounding box center [299, 533] width 19 height 8
click at [587, 444] on icon at bounding box center [589, 532] width 12 height 12
click at [653, 444] on icon at bounding box center [654, 532] width 12 height 12
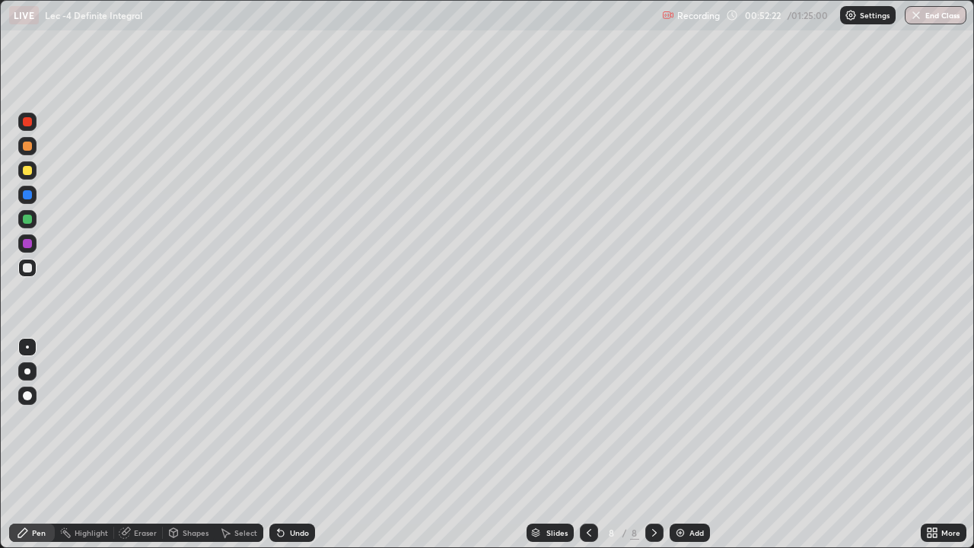
click at [580, 444] on div at bounding box center [589, 532] width 18 height 18
click at [653, 444] on icon at bounding box center [654, 532] width 12 height 12
click at [692, 444] on div "Add" at bounding box center [696, 533] width 14 height 8
click at [587, 444] on icon at bounding box center [589, 532] width 12 height 12
click at [689, 444] on div "Add" at bounding box center [696, 533] width 14 height 8
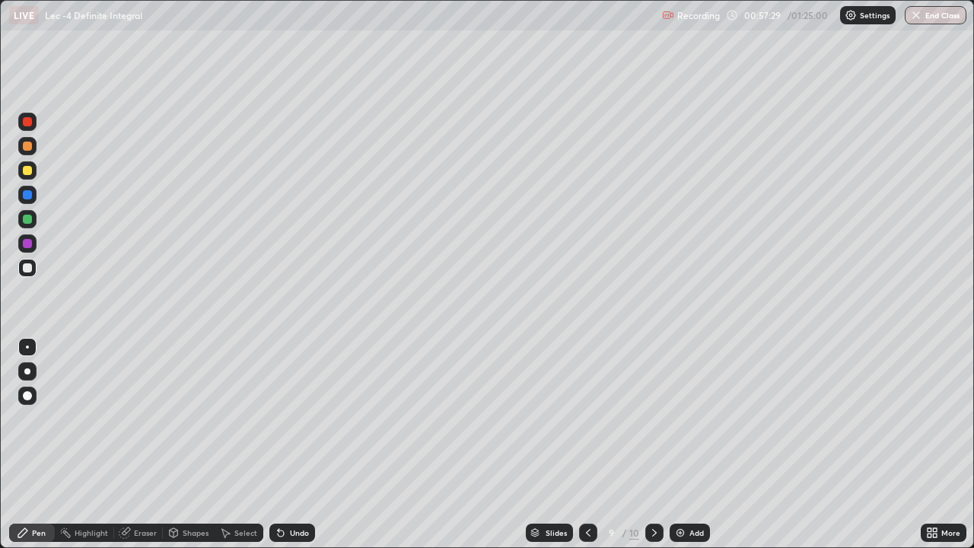
click at [295, 444] on div "Undo" at bounding box center [299, 533] width 19 height 8
click at [291, 444] on div "Undo" at bounding box center [299, 533] width 19 height 8
click at [298, 444] on div "Undo" at bounding box center [292, 532] width 46 height 18
click at [297, 444] on div "Undo" at bounding box center [292, 532] width 46 height 18
click at [299, 444] on div "Undo" at bounding box center [292, 532] width 46 height 18
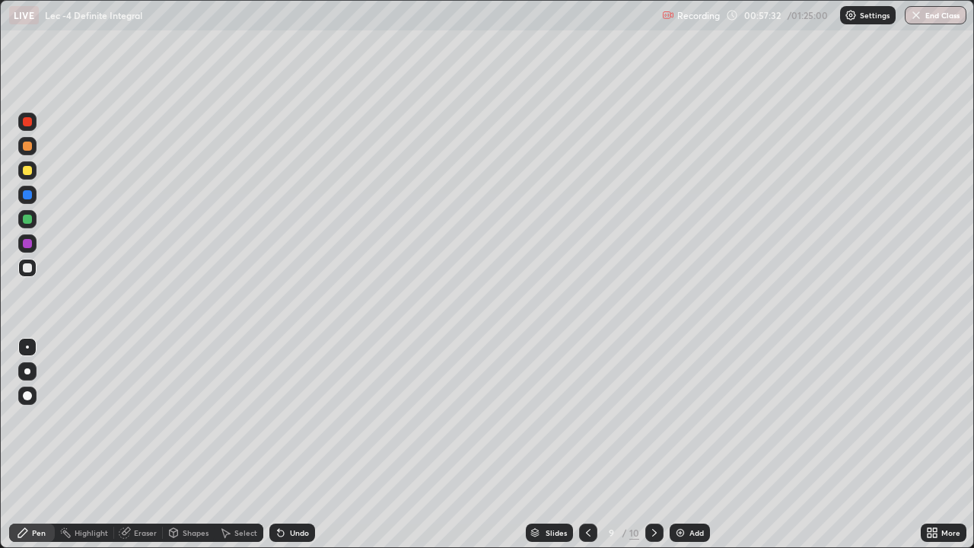
click at [297, 444] on div "Undo" at bounding box center [292, 532] width 46 height 18
click at [294, 444] on div "Undo" at bounding box center [292, 532] width 46 height 18
click at [295, 444] on div "Undo" at bounding box center [299, 533] width 19 height 8
click at [298, 444] on div "Undo" at bounding box center [299, 533] width 19 height 8
click at [301, 444] on div "Undo" at bounding box center [292, 532] width 46 height 18
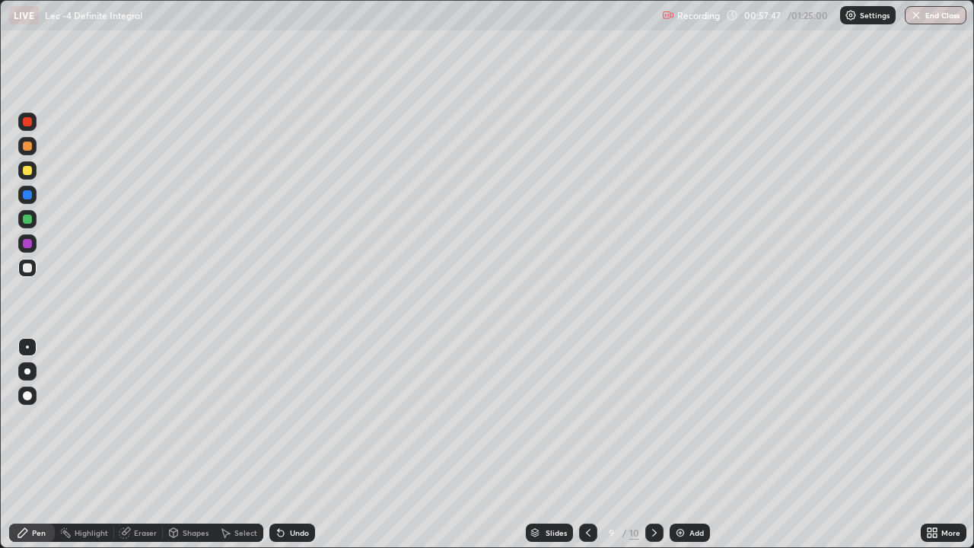
click at [299, 444] on div "Undo" at bounding box center [292, 532] width 46 height 18
click at [300, 444] on div "Undo" at bounding box center [292, 532] width 46 height 18
click at [301, 444] on div "Undo" at bounding box center [292, 532] width 46 height 18
click at [299, 444] on div "Undo" at bounding box center [292, 532] width 46 height 18
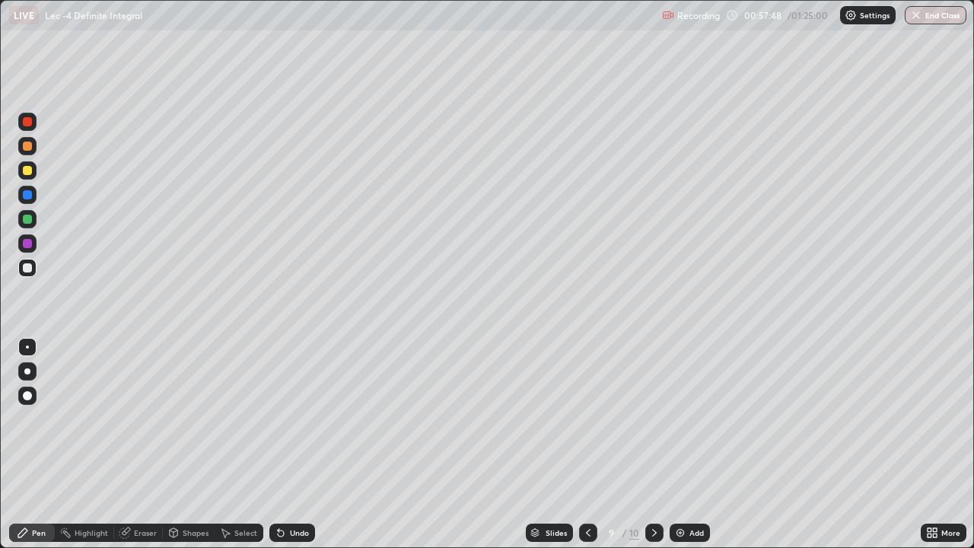
click at [298, 444] on div "Undo" at bounding box center [292, 532] width 46 height 18
click at [587, 444] on icon at bounding box center [588, 533] width 5 height 8
click at [587, 444] on icon at bounding box center [588, 532] width 12 height 12
click at [653, 444] on icon at bounding box center [654, 532] width 12 height 12
click at [652, 444] on div at bounding box center [654, 532] width 18 height 18
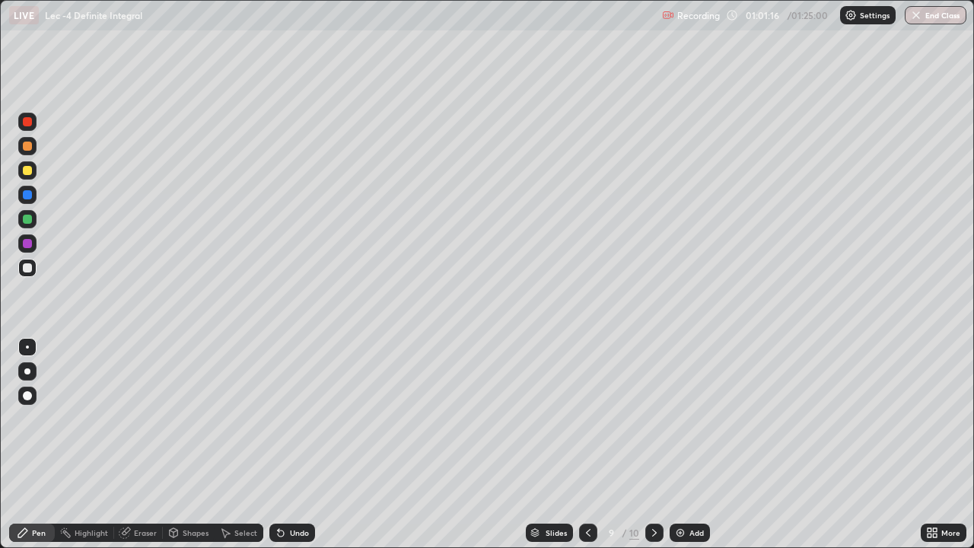
click at [696, 444] on div "Add" at bounding box center [696, 533] width 14 height 8
click at [587, 444] on icon at bounding box center [589, 532] width 12 height 12
click at [653, 444] on icon at bounding box center [654, 532] width 12 height 12
click at [687, 444] on div "Add" at bounding box center [689, 532] width 40 height 18
click at [290, 444] on div "Undo" at bounding box center [299, 533] width 19 height 8
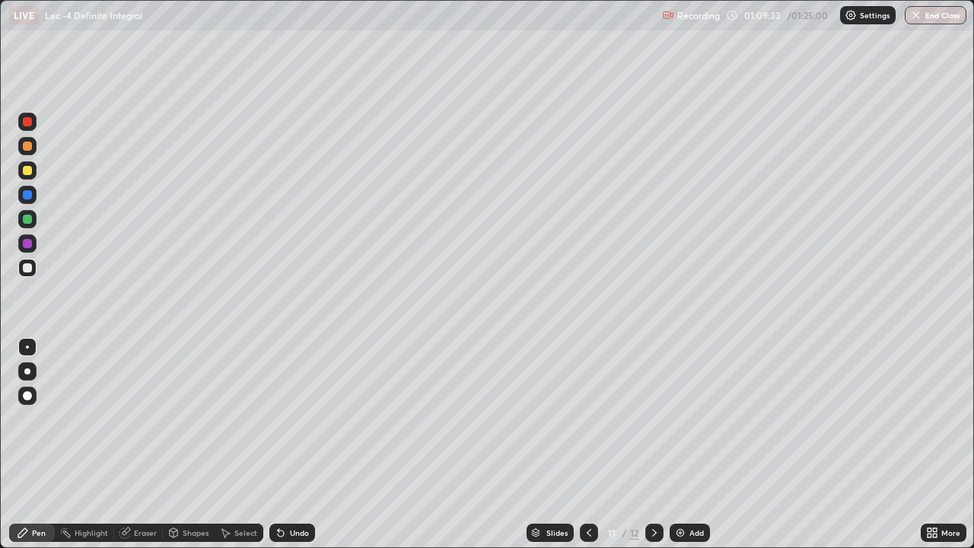
click at [291, 444] on div "Undo" at bounding box center [299, 533] width 19 height 8
click at [294, 444] on div "Undo" at bounding box center [299, 533] width 19 height 8
click at [296, 444] on div "Undo" at bounding box center [299, 533] width 19 height 8
click at [297, 444] on div "Undo" at bounding box center [299, 533] width 19 height 8
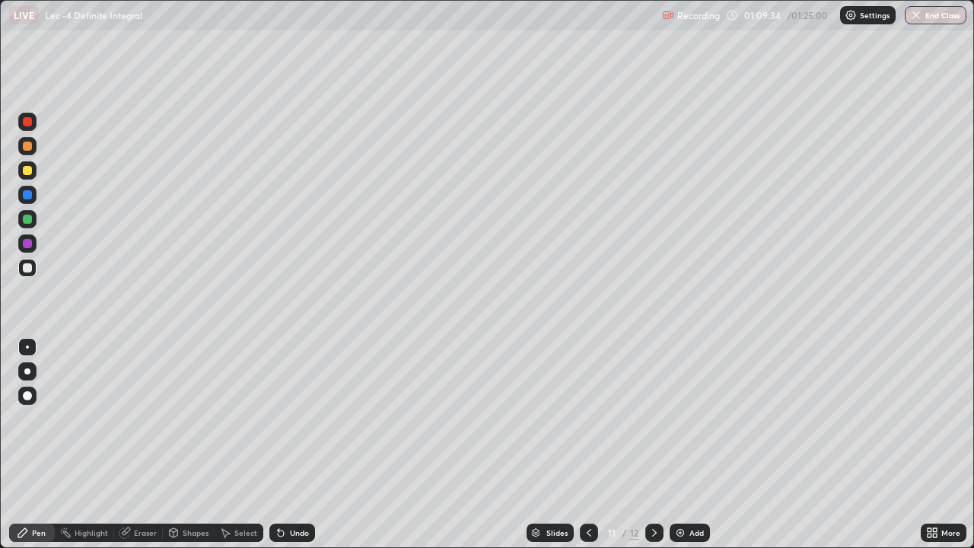
click at [296, 444] on div "Undo" at bounding box center [299, 533] width 19 height 8
click at [299, 444] on div "Undo" at bounding box center [299, 533] width 19 height 8
click at [297, 444] on div "Undo" at bounding box center [299, 533] width 19 height 8
click at [300, 444] on div "Undo" at bounding box center [292, 532] width 46 height 18
click at [302, 444] on div "Undo" at bounding box center [292, 532] width 46 height 18
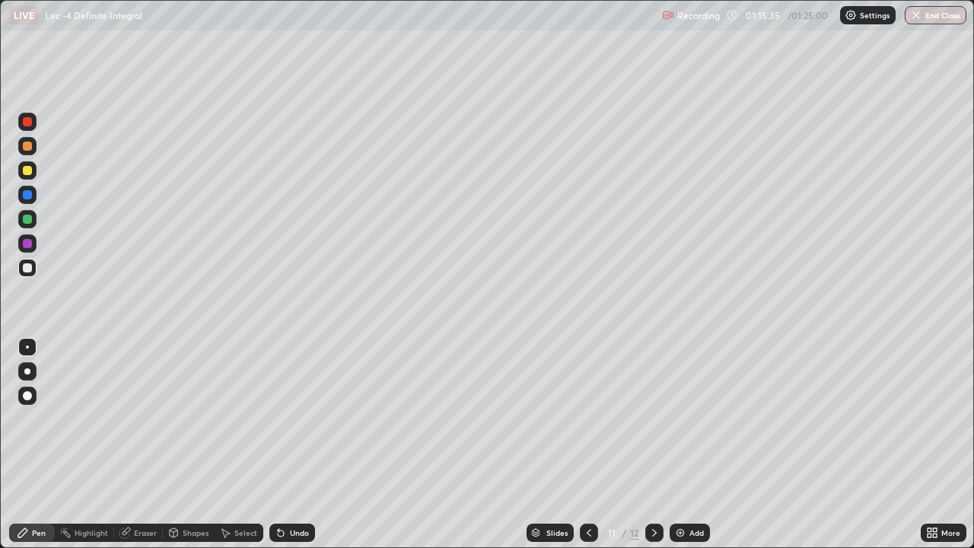
click at [690, 444] on div "Add" at bounding box center [696, 533] width 14 height 8
click at [587, 444] on icon at bounding box center [589, 532] width 12 height 12
click at [686, 444] on div "Add" at bounding box center [689, 532] width 40 height 18
click at [916, 20] on img "button" at bounding box center [916, 15] width 12 height 12
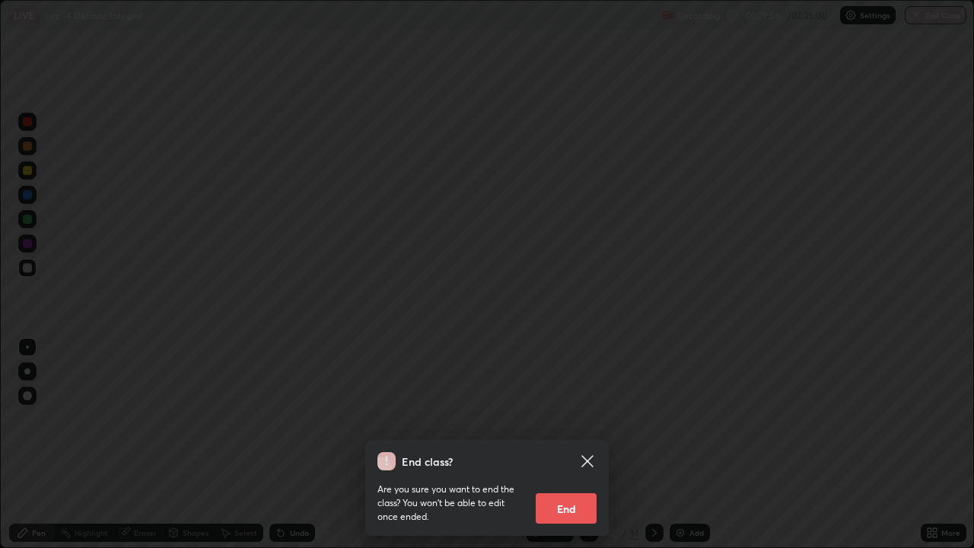
click at [574, 444] on button "End" at bounding box center [566, 508] width 61 height 30
